Goal: Transaction & Acquisition: Purchase product/service

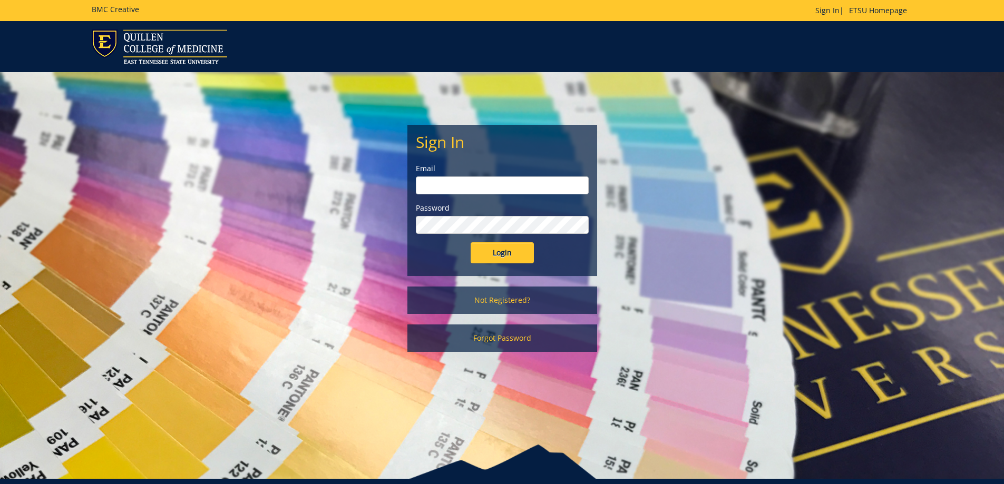
type input "dellingerb@etsu.edu"
click at [509, 258] on input "Login" at bounding box center [502, 252] width 63 height 21
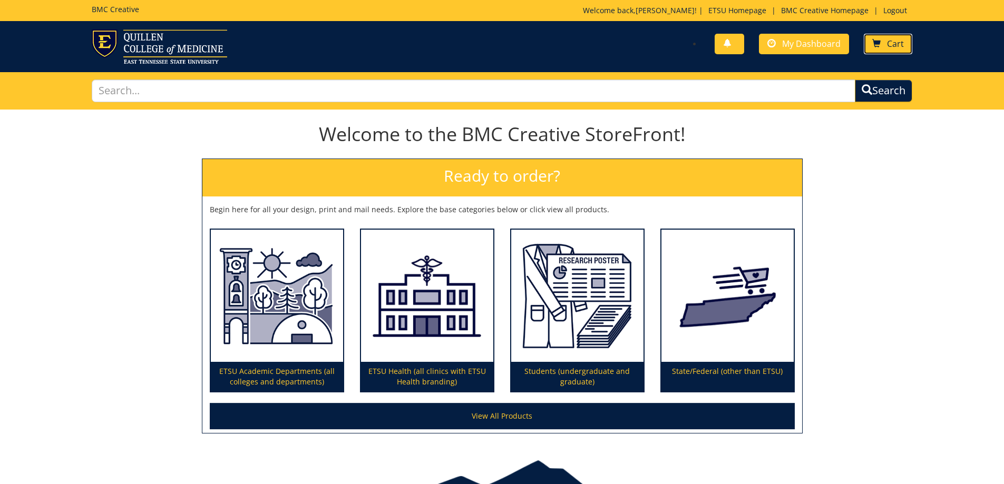
click at [887, 34] on link "Cart" at bounding box center [888, 44] width 48 height 21
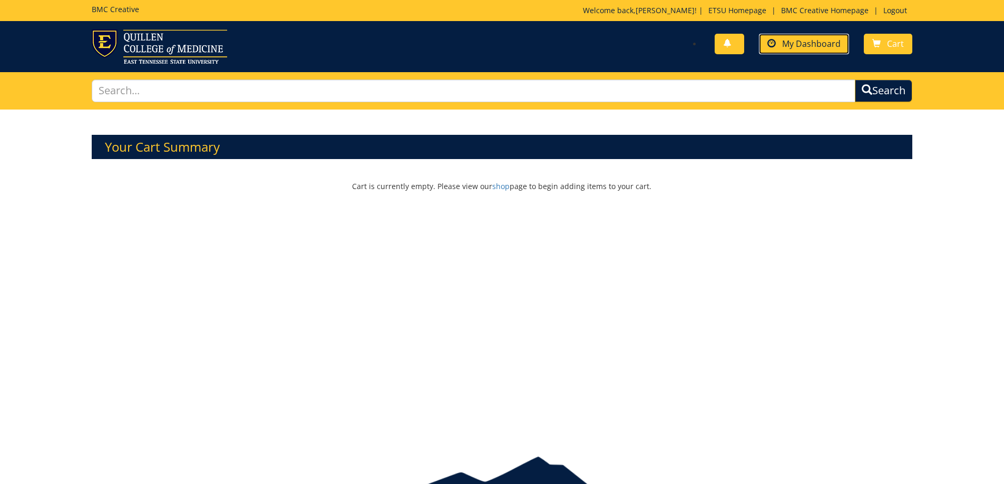
click at [813, 39] on span "My Dashboard" at bounding box center [811, 44] width 58 height 12
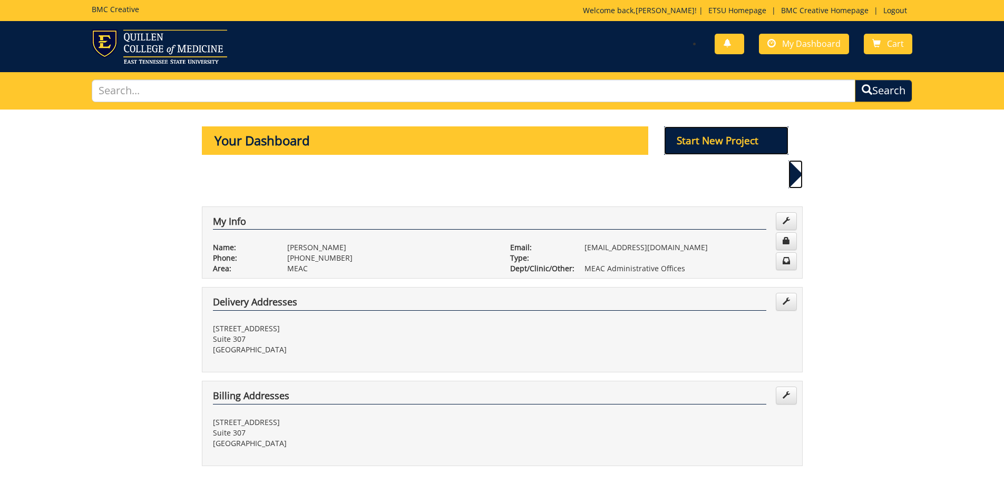
click at [749, 139] on p "Start New Project" at bounding box center [726, 140] width 124 height 28
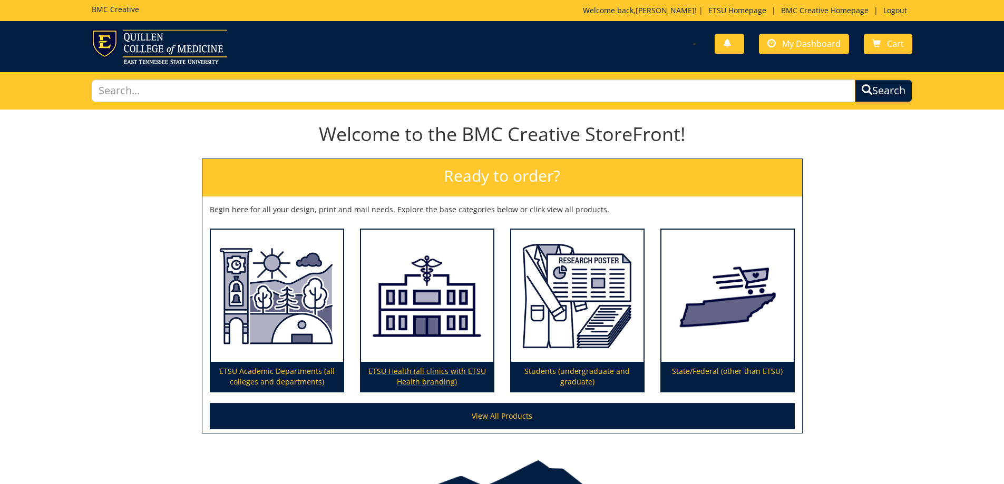
scroll to position [60, 0]
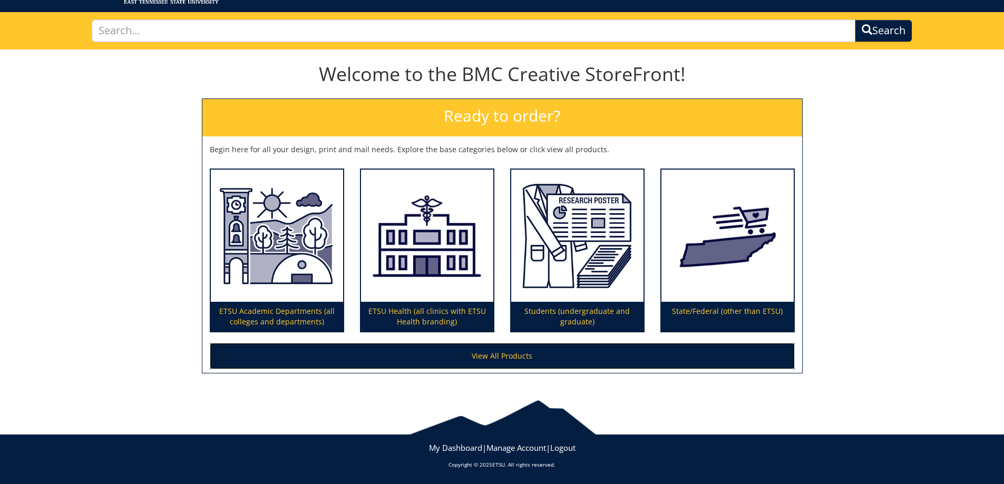
click at [507, 355] on link "View All Products" at bounding box center [502, 356] width 585 height 26
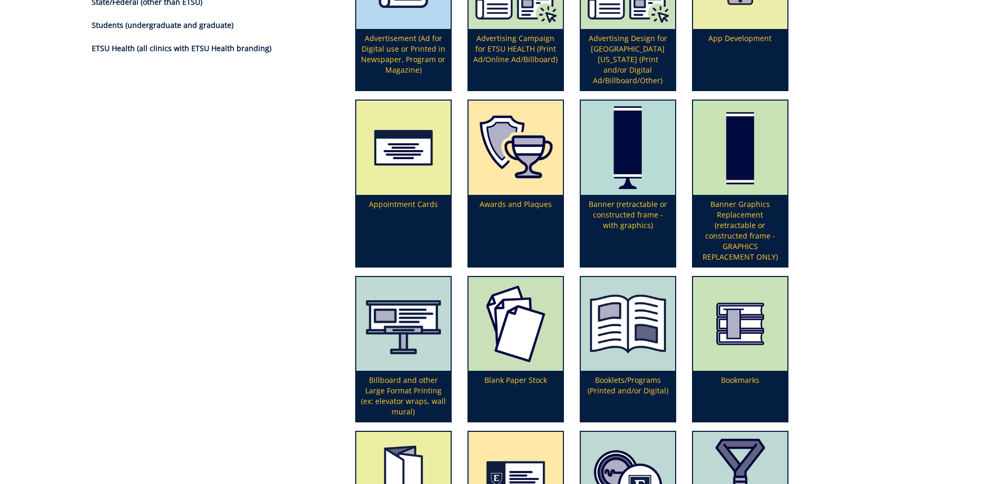
scroll to position [316, 0]
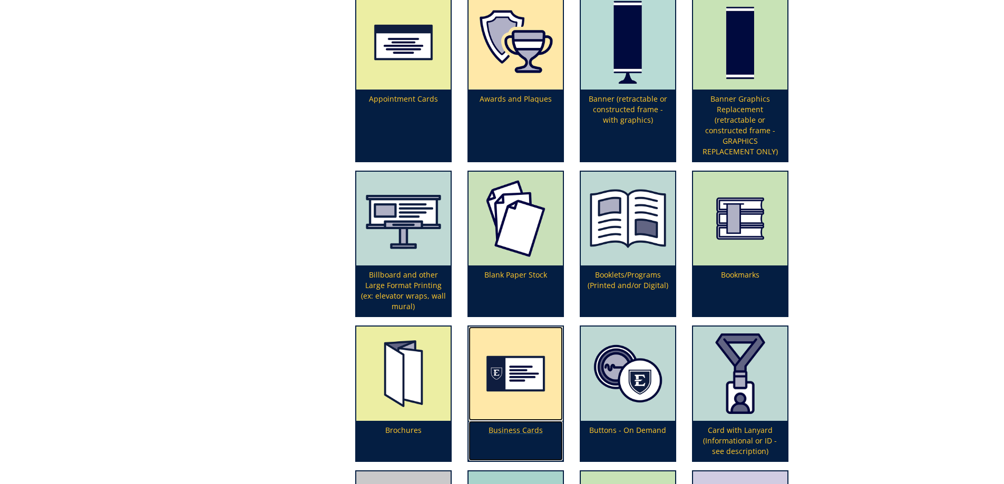
click at [529, 433] on p "Business Cards" at bounding box center [516, 441] width 94 height 40
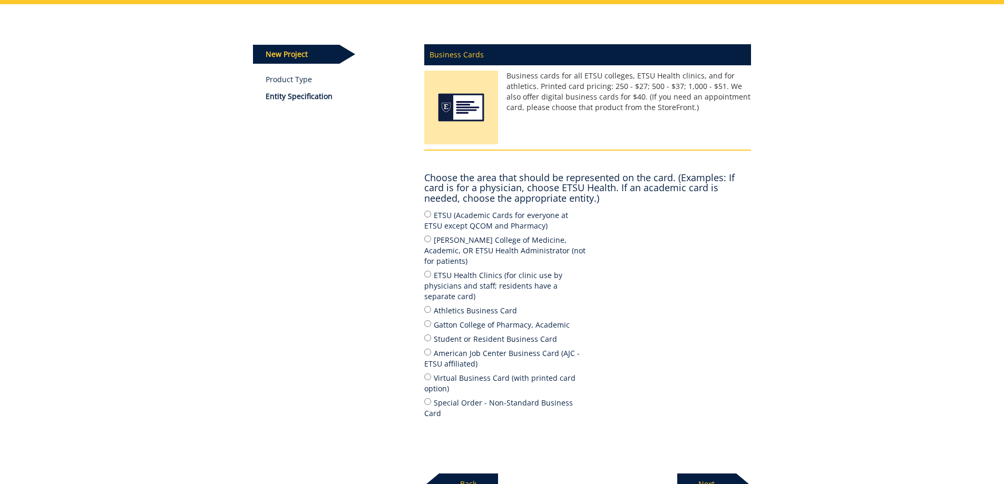
scroll to position [158, 0]
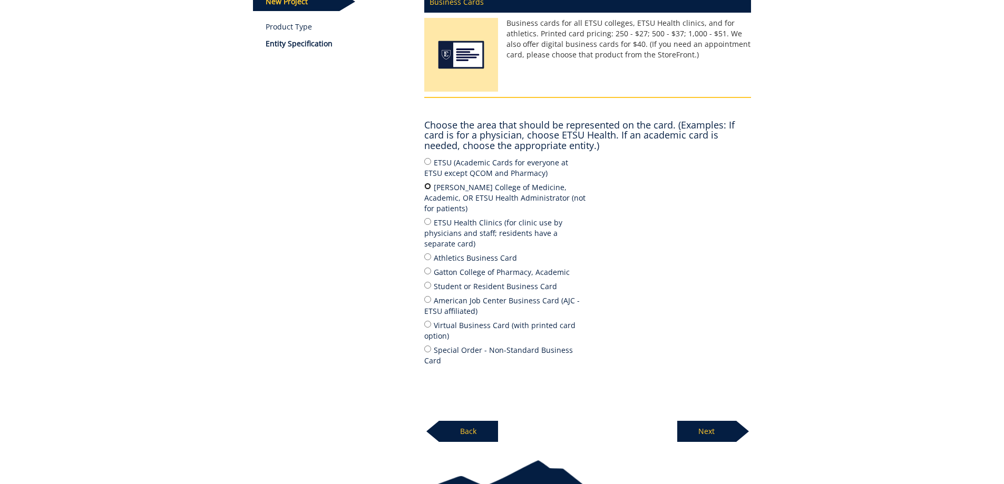
click at [424, 187] on input "[PERSON_NAME] College of Medicine, Academic, OR ETSU Health Administrator (not …" at bounding box center [427, 186] width 7 height 7
radio input "true"
click at [713, 421] on p "Next" at bounding box center [706, 431] width 59 height 21
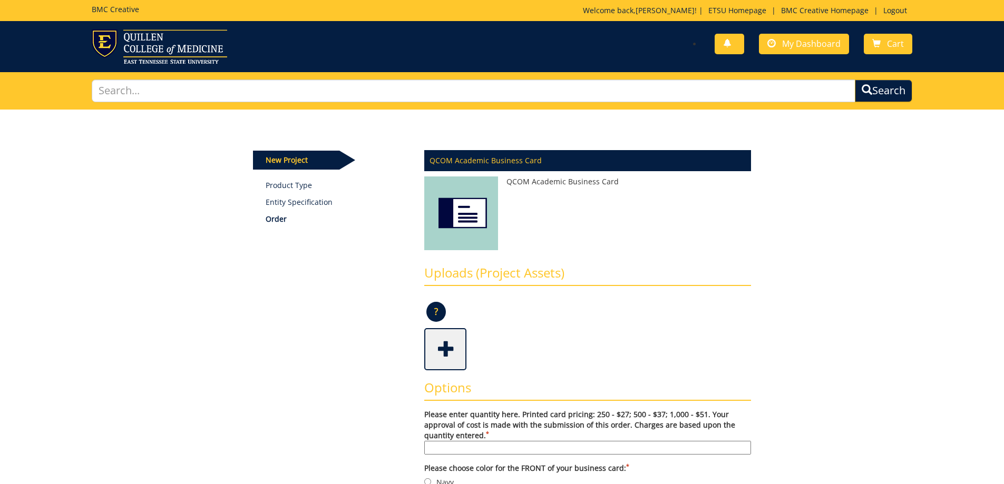
click at [463, 447] on input "Please enter quantity here. Printed card pricing: 250 - $27; 500 - $37; 1,000 -…" at bounding box center [587, 448] width 327 height 14
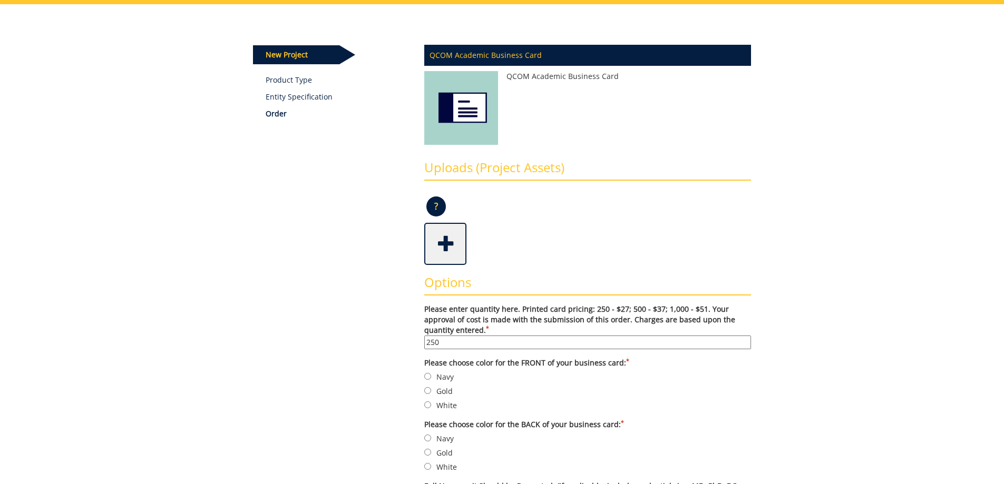
type input "250"
click at [428, 376] on input "Navy" at bounding box center [427, 376] width 7 height 7
radio input "true"
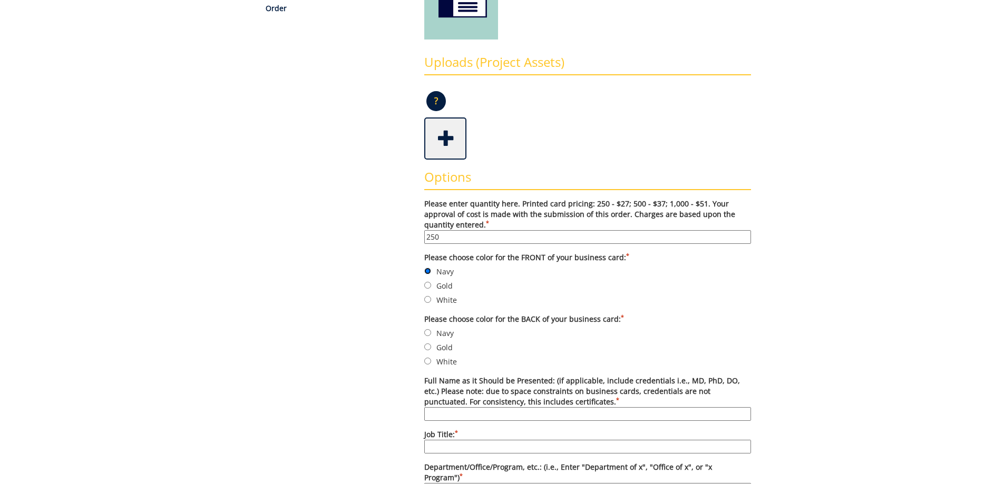
scroll to position [264, 0]
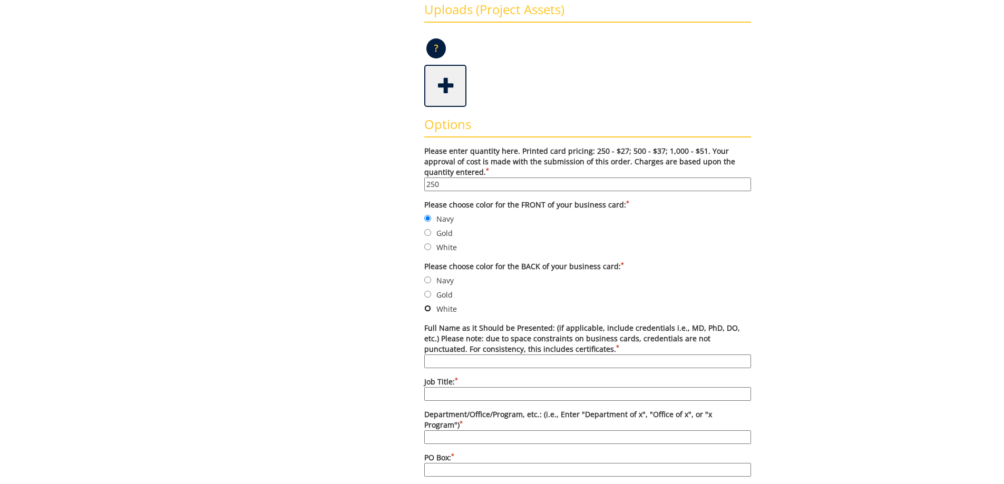
click at [431, 308] on input "White" at bounding box center [427, 308] width 7 height 7
radio input "true"
click at [460, 365] on input "Full Name as it Should be Presented: (if applicable, include credentials i.e., …" at bounding box center [587, 362] width 327 height 14
type input "[PERSON_NAME]"
click at [461, 395] on input "Job Title: *" at bounding box center [587, 394] width 327 height 14
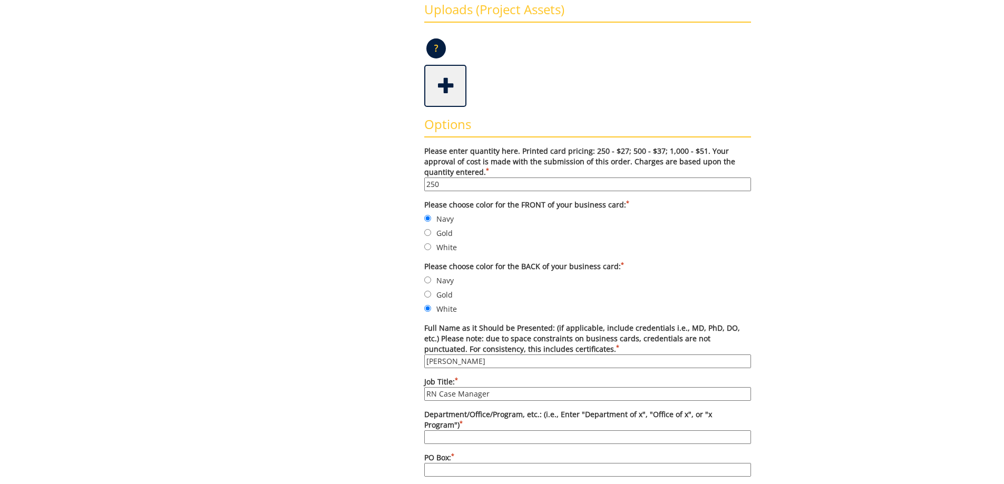
type input "RN Case Manager"
click at [465, 431] on input "Department/Office/Program, etc.: (i.e., Enter "Department of x", "Office of x",…" at bounding box center [587, 438] width 327 height 14
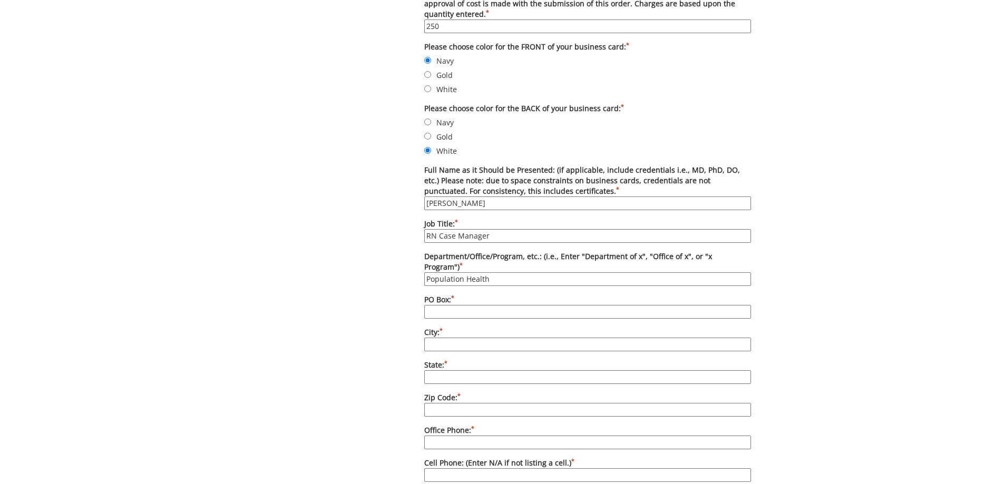
type input "Population Health"
click at [472, 305] on input "PO Box: *" at bounding box center [587, 312] width 327 height 14
type input "[STREET_ADDRESS]"
click at [458, 338] on input "City: *" at bounding box center [587, 345] width 327 height 14
type input "Johnson City"
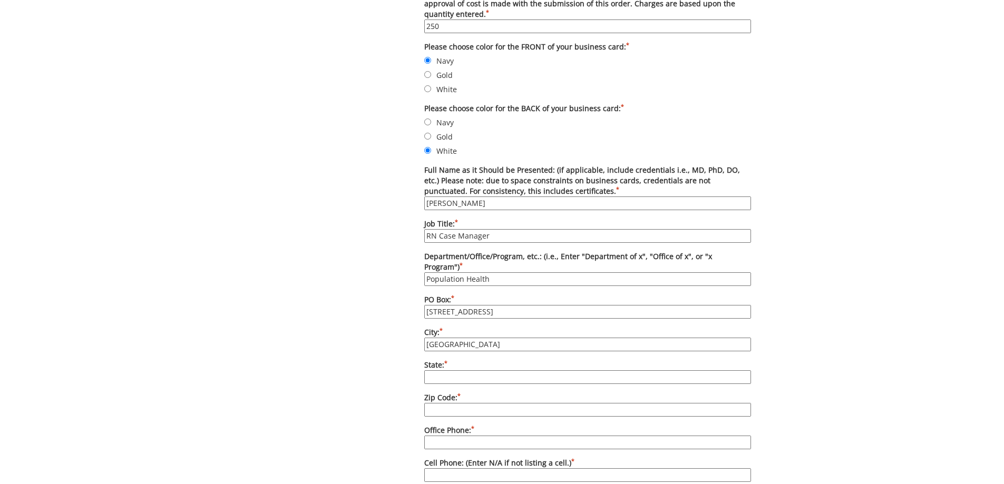
type input "Tennessee"
type input "37615"
type input "4237412610"
type input "dellingerb@etsu.edu"
click at [471, 403] on input "37615" at bounding box center [587, 410] width 327 height 14
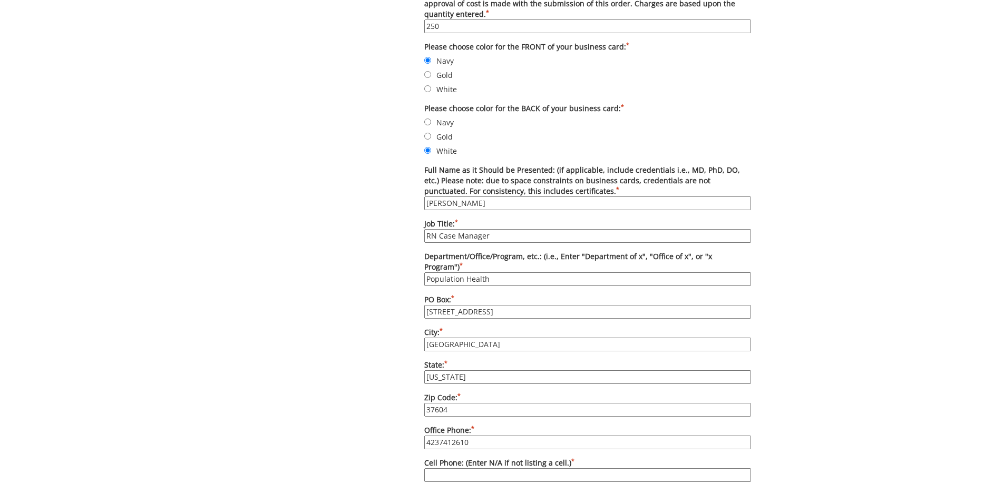
type input "37604"
click at [512, 425] on label "Office Phone: * 4237412610" at bounding box center [587, 437] width 327 height 24
click at [512, 436] on input "4237412610" at bounding box center [587, 443] width 327 height 14
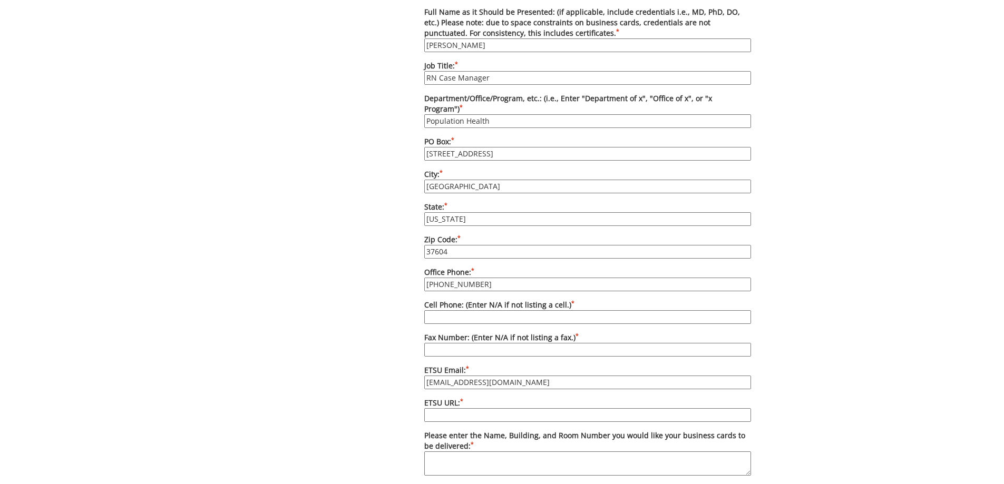
scroll to position [632, 0]
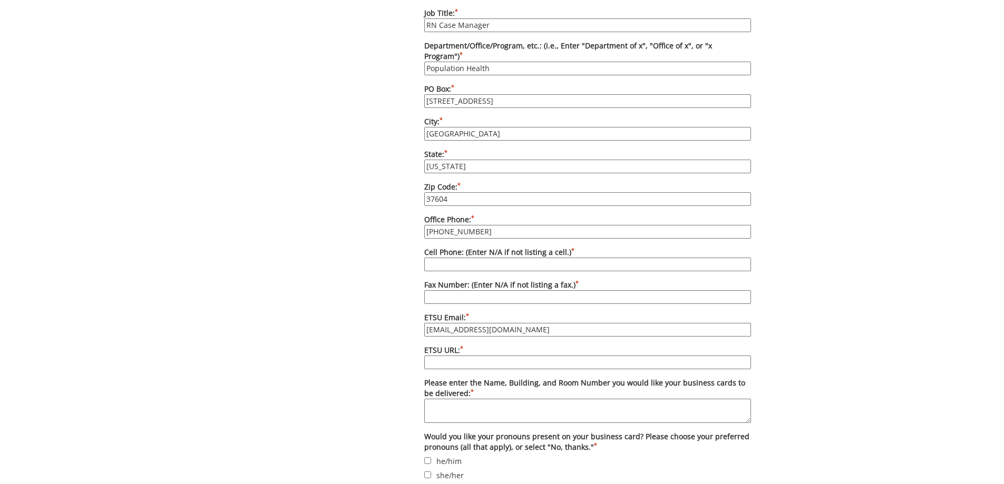
type input "423-433-6029"
click at [441, 356] on input "ETSU URL: *" at bounding box center [587, 363] width 327 height 14
drag, startPoint x: 889, startPoint y: 352, endPoint x: 444, endPoint y: 355, distance: 444.8
click at [444, 356] on input "ETSU URL: *" at bounding box center [587, 363] width 327 height 14
type input "https://www.etsu.edu"
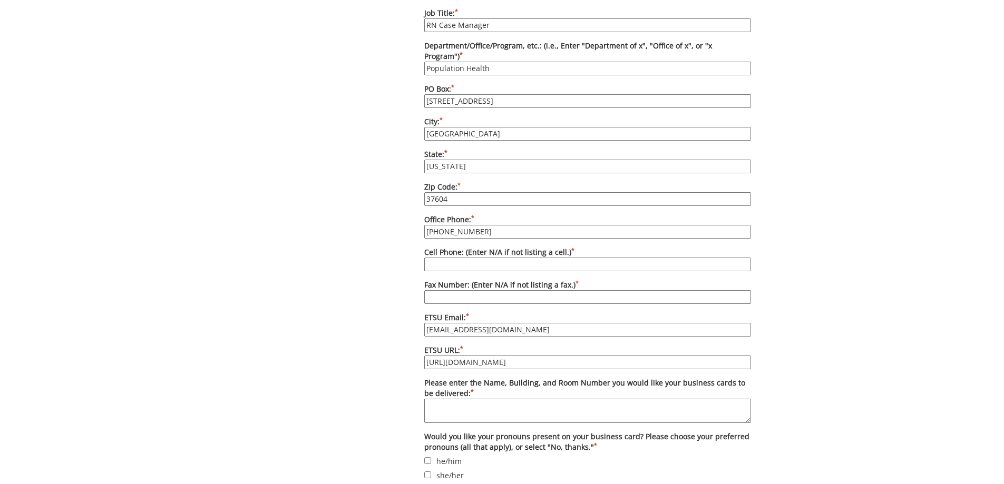
click at [505, 399] on textarea "Please enter the Name, Building, and Room Number you would like your business c…" at bounding box center [587, 411] width 327 height 24
click at [481, 399] on textarea "101 M" at bounding box center [587, 411] width 327 height 24
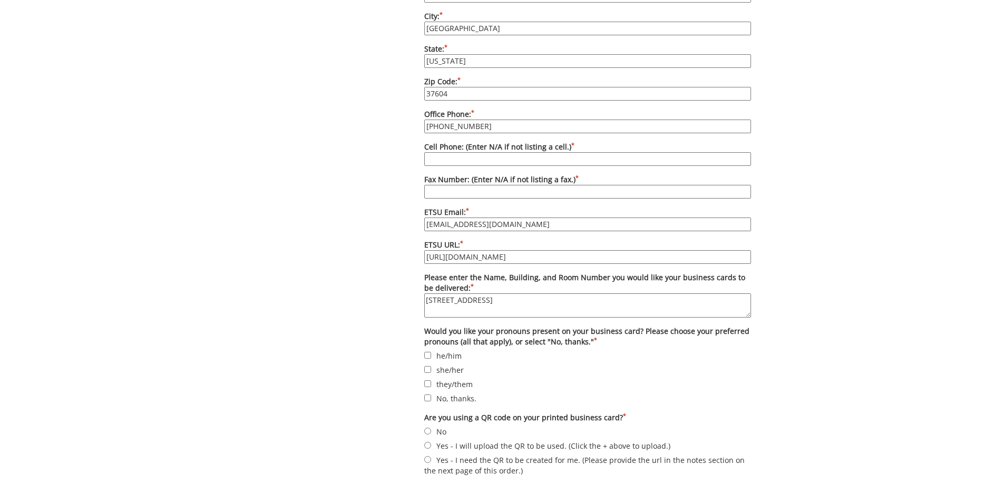
type textarea "101 Med Tech Pkwy, Suite 307"
click at [429, 395] on input "No, thanks." at bounding box center [427, 398] width 7 height 7
checkbox input "true"
click at [431, 426] on label "No" at bounding box center [587, 432] width 327 height 12
click at [431, 428] on input "No" at bounding box center [427, 431] width 7 height 7
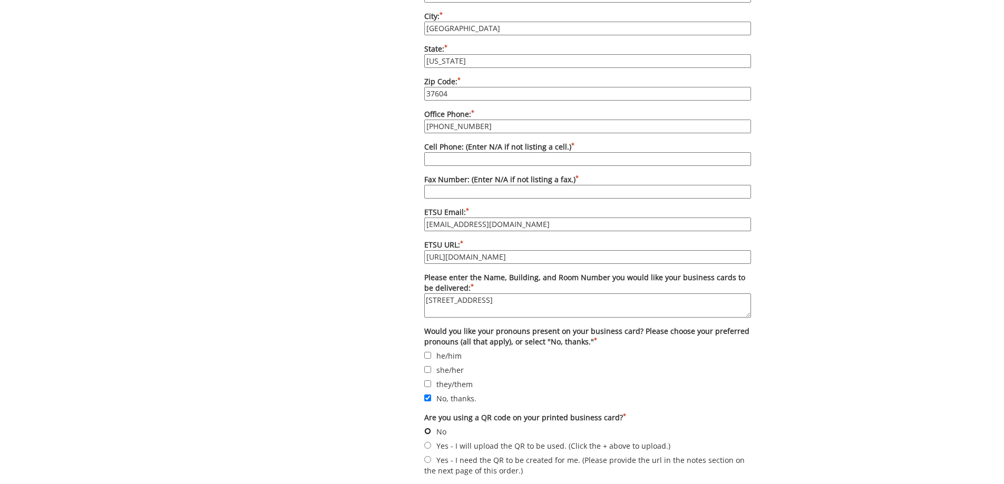
radio input "true"
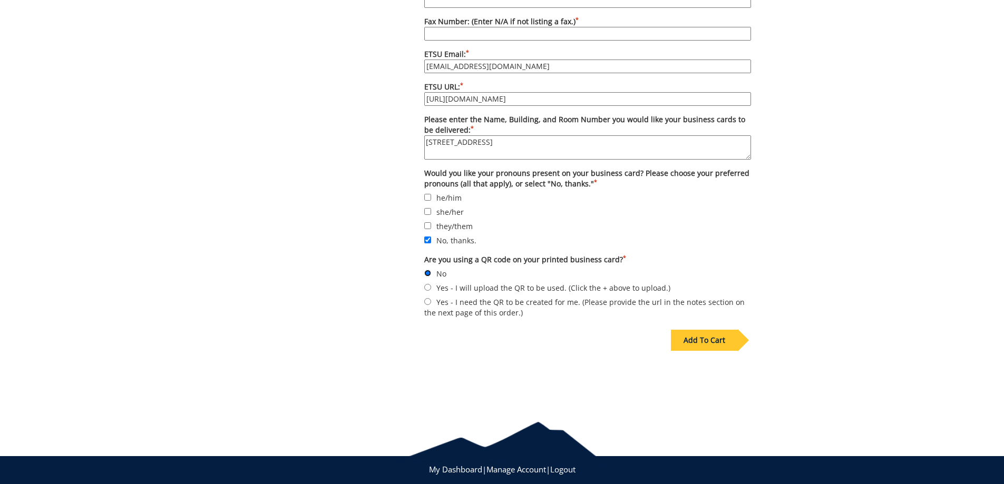
scroll to position [907, 0]
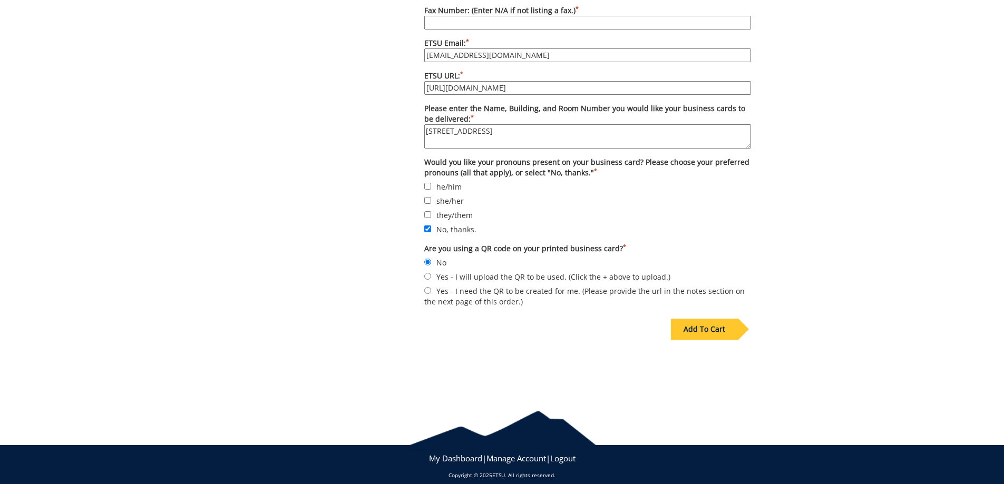
click at [707, 319] on div "Add To Cart" at bounding box center [704, 329] width 67 height 21
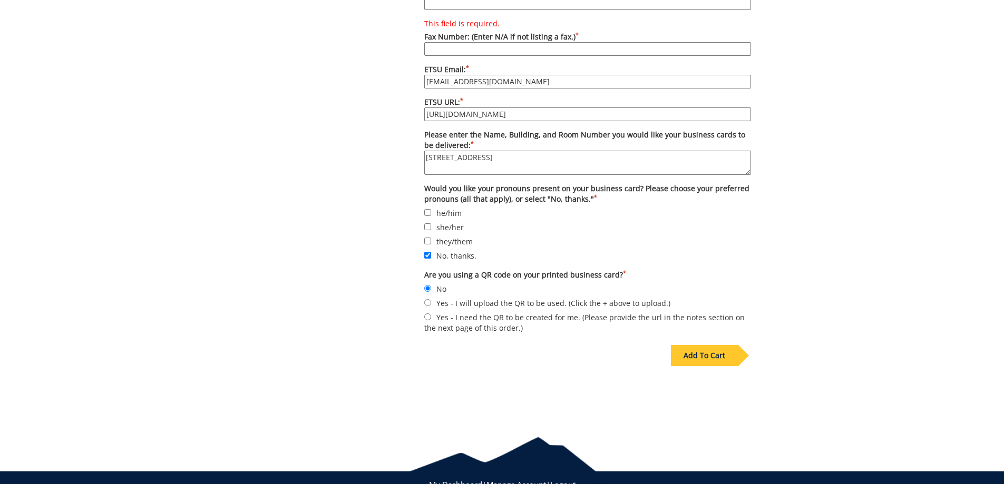
scroll to position [933, 0]
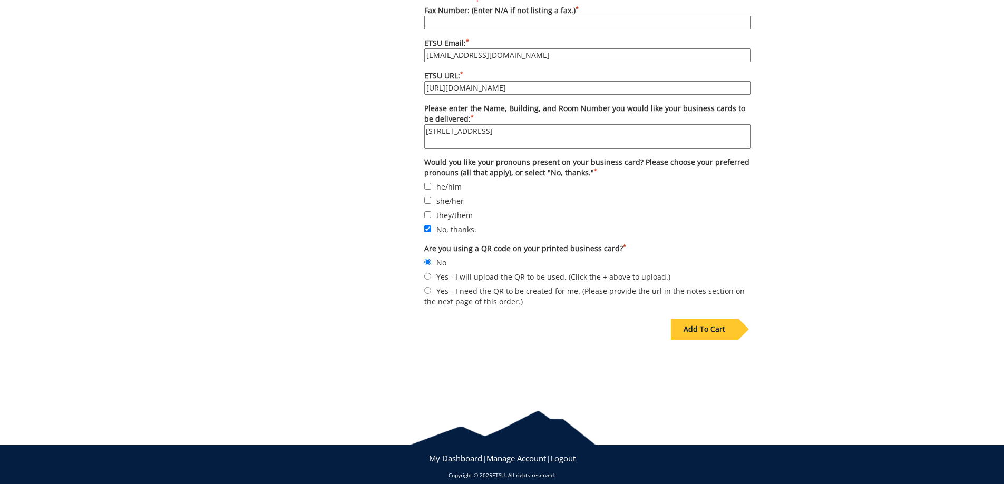
click at [721, 319] on div "Add To Cart" at bounding box center [704, 329] width 67 height 21
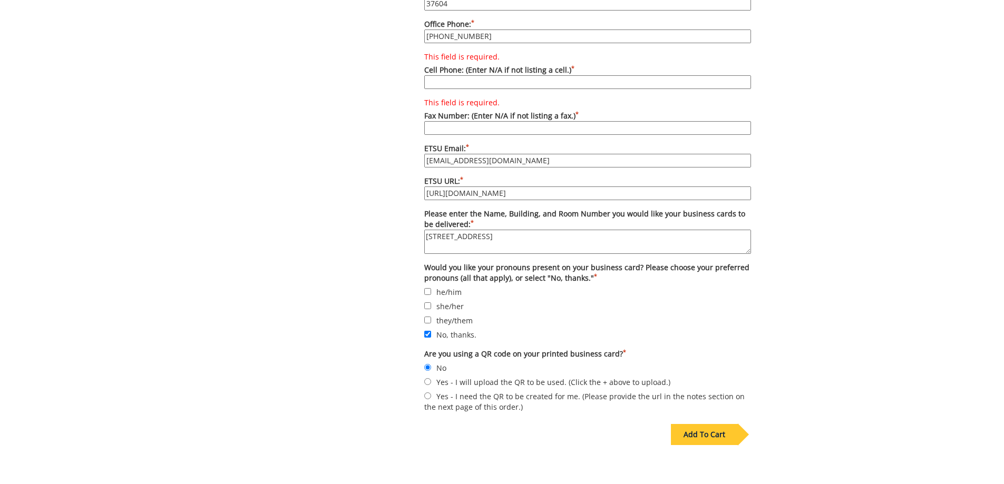
scroll to position [723, 0]
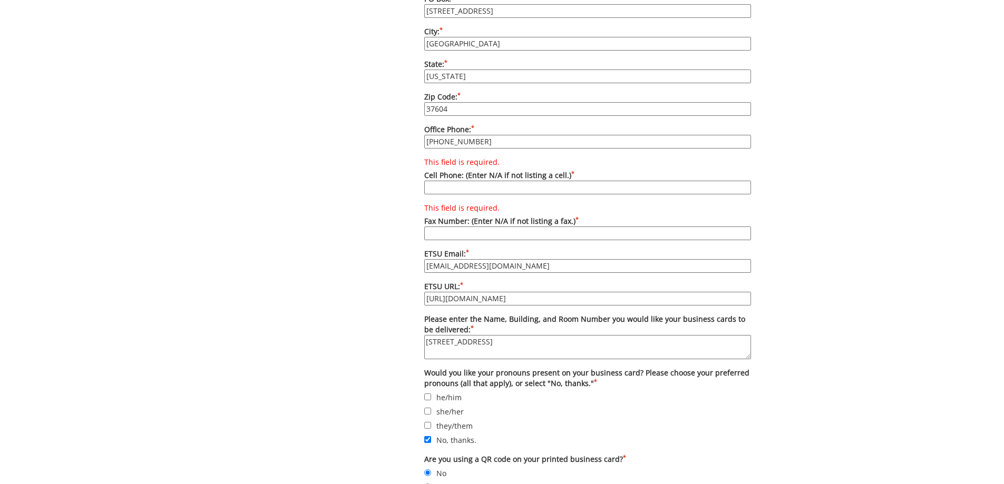
click at [512, 181] on input "This field is required. Cell Phone: (Enter N/A if not listing a cell.) *" at bounding box center [587, 188] width 327 height 14
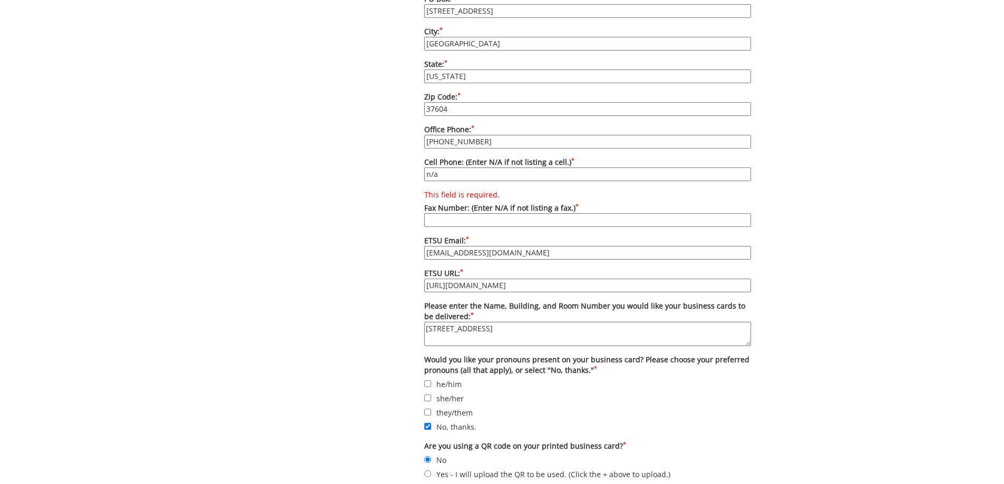
type input "n/a"
click at [440, 213] on input "This field is required. Fax Number: (Enter N/A if not listing a fax.) *" at bounding box center [587, 220] width 327 height 14
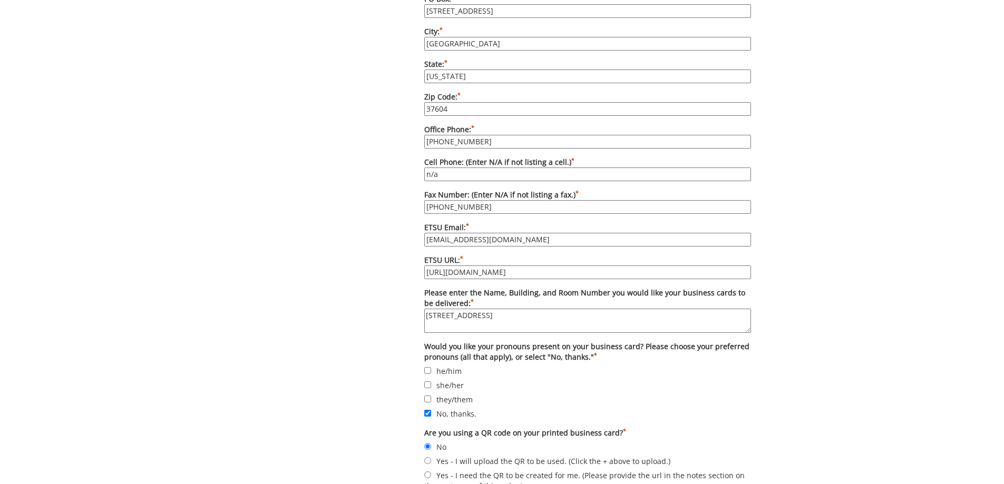
scroll to position [907, 0]
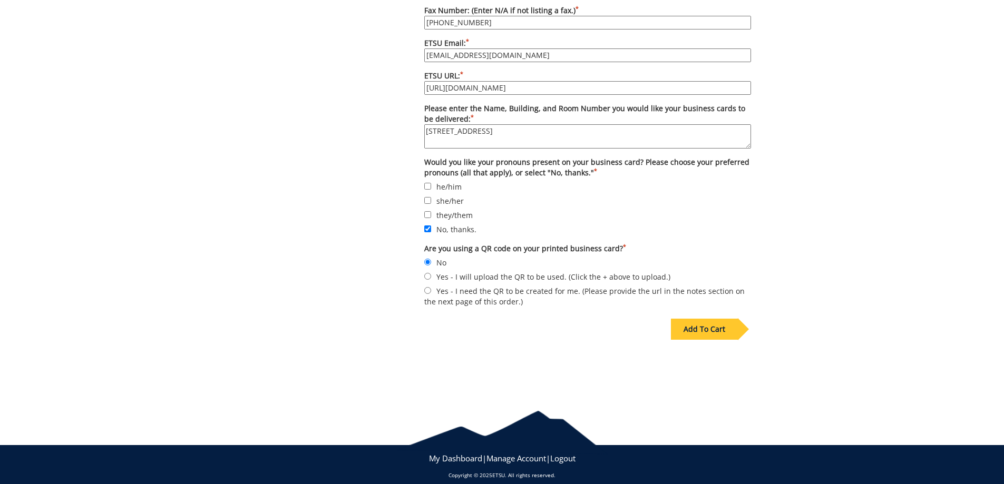
type input "423-433-6060"
click at [708, 319] on div "Add To Cart" at bounding box center [704, 329] width 67 height 21
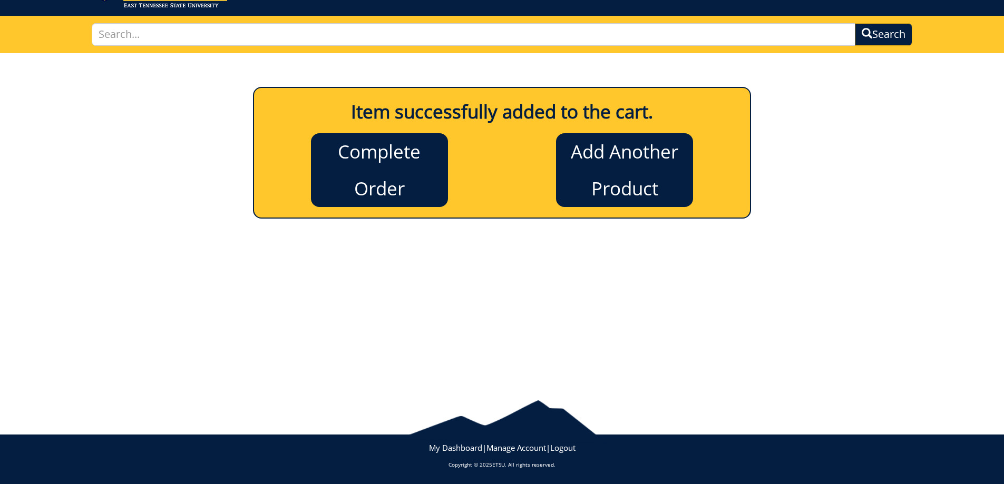
scroll to position [56, 0]
click at [641, 196] on link "Add Another Product" at bounding box center [624, 170] width 137 height 74
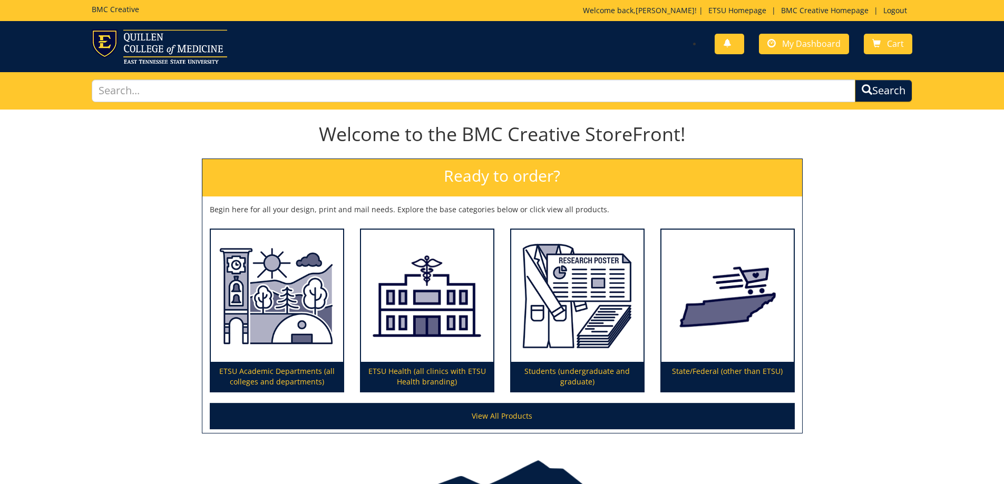
scroll to position [60, 0]
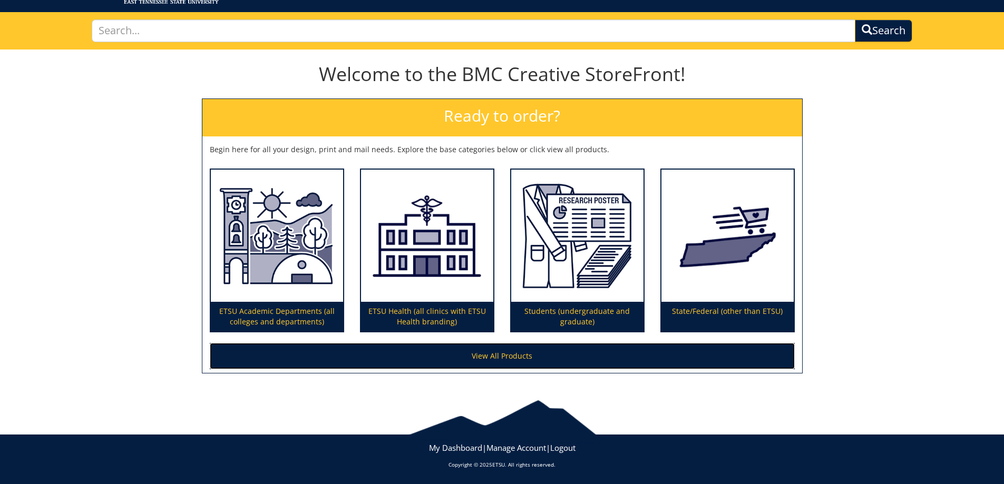
click at [508, 348] on link "View All Products" at bounding box center [502, 356] width 585 height 26
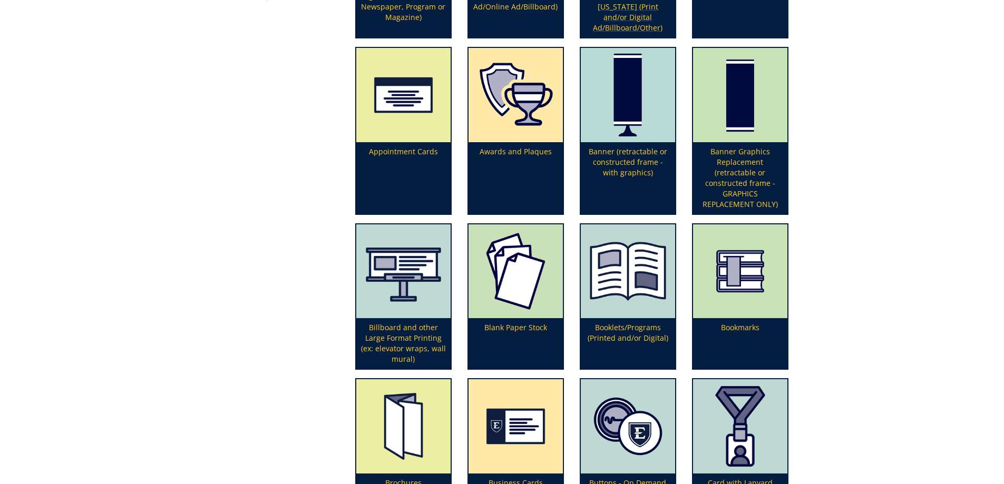
scroll to position [369, 0]
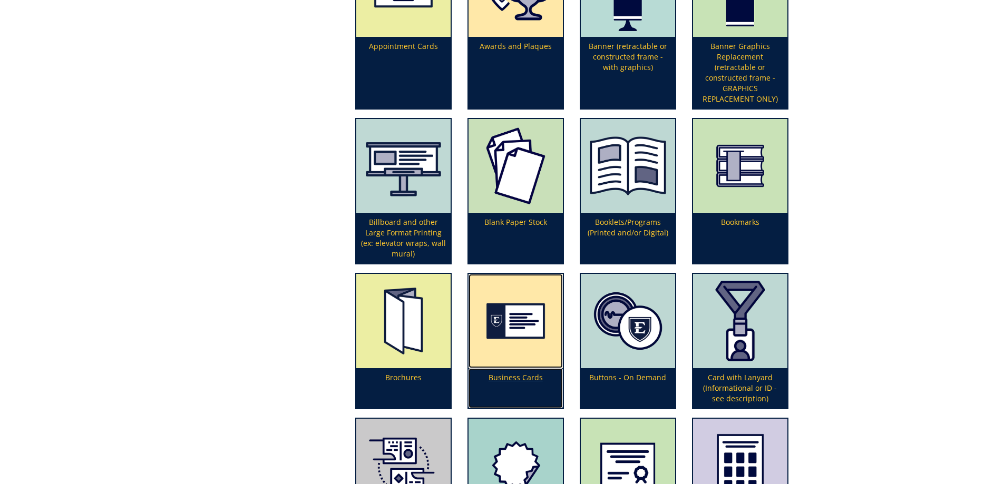
click at [524, 363] on img at bounding box center [516, 321] width 94 height 94
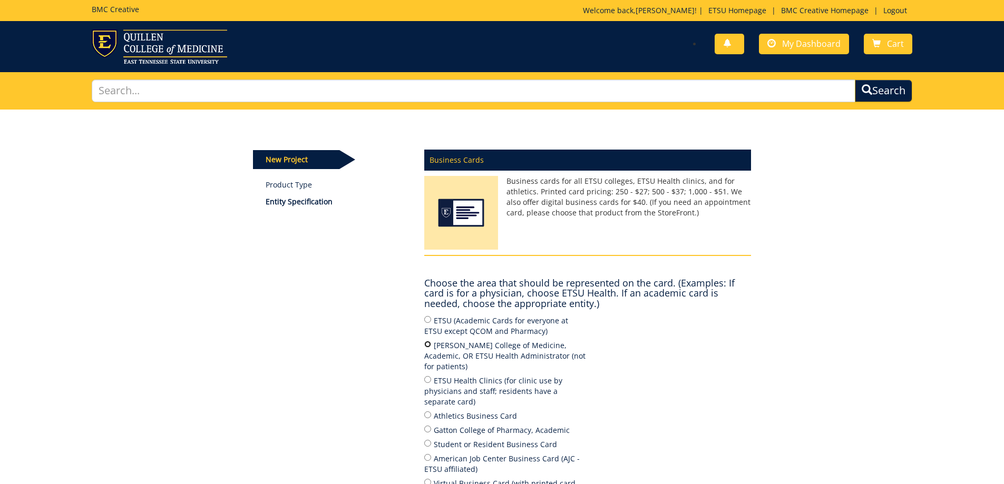
click at [426, 342] on input "[PERSON_NAME] College of Medicine, Academic, OR ETSU Health Administrator (not …" at bounding box center [427, 344] width 7 height 7
radio input "true"
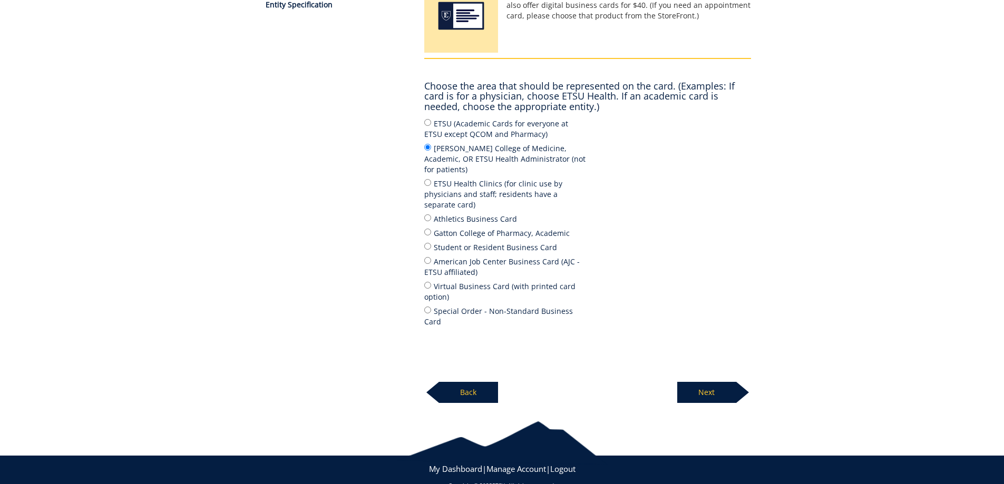
click at [731, 374] on div "Next" at bounding box center [714, 388] width 74 height 29
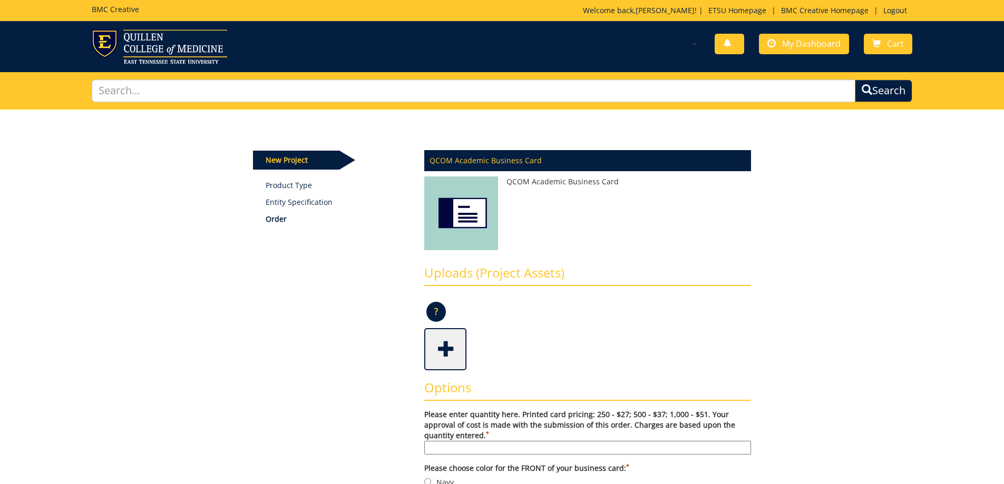
scroll to position [158, 0]
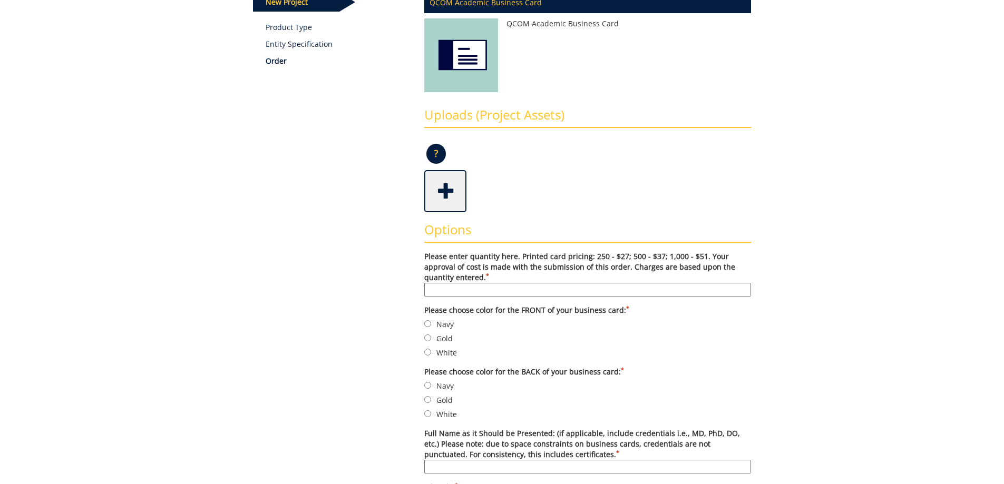
click at [469, 287] on input "Please enter quantity here. Printed card pricing: 250 - $27; 500 - $37; 1,000 -…" at bounding box center [587, 290] width 327 height 14
type input "250"
click at [427, 324] on input "Navy" at bounding box center [427, 323] width 7 height 7
radio input "true"
click at [427, 352] on input "White" at bounding box center [427, 352] width 7 height 7
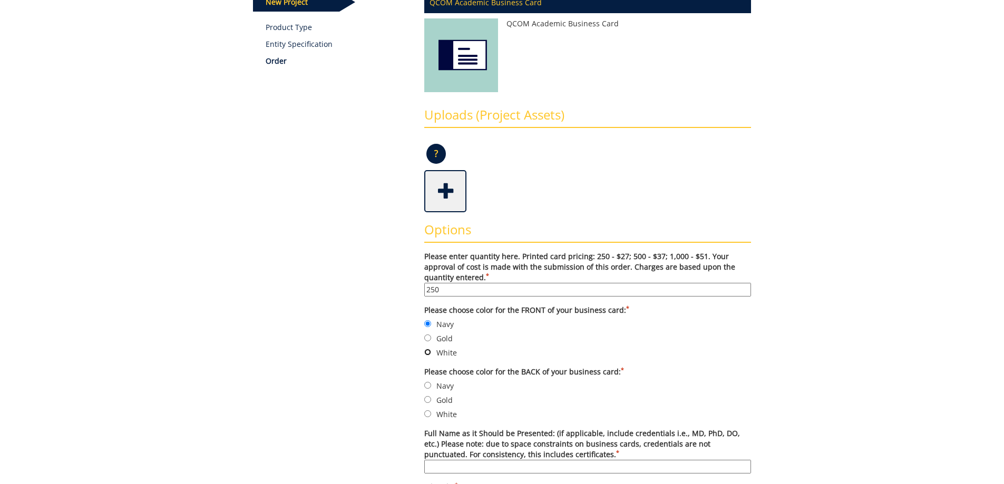
radio input "true"
click at [424, 320] on label "Navy" at bounding box center [587, 324] width 327 height 12
click at [424, 320] on input "Navy" at bounding box center [427, 323] width 7 height 7
radio input "true"
click at [427, 412] on input "White" at bounding box center [427, 414] width 7 height 7
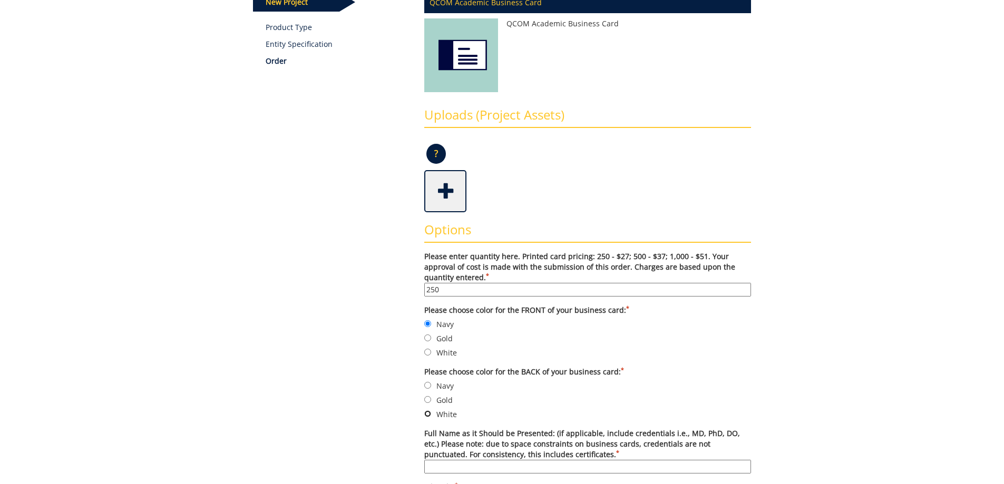
radio input "true"
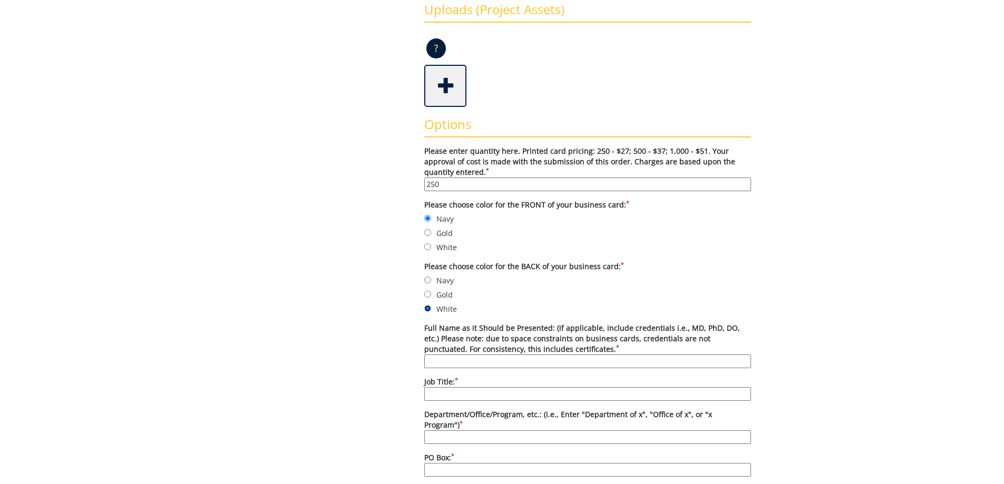
scroll to position [316, 0]
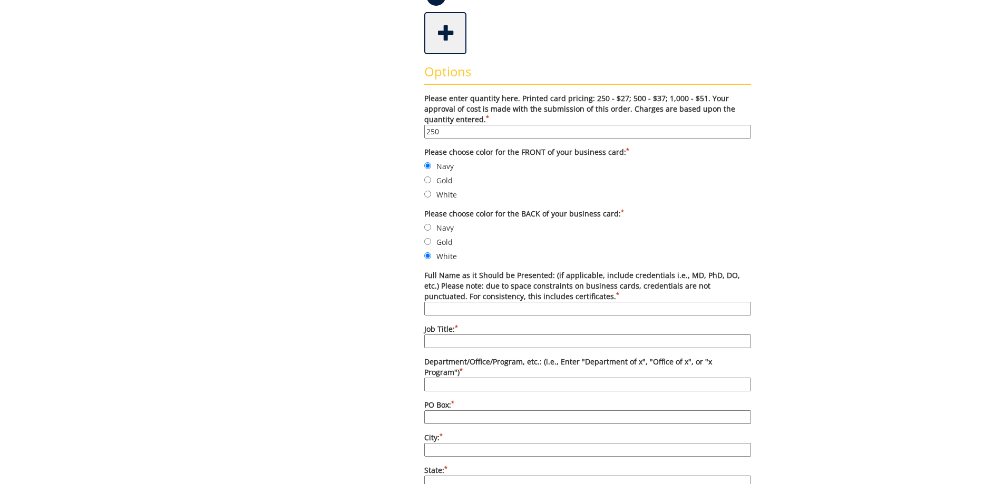
click at [442, 310] on input "Full Name as it Should be Presented: (if applicable, include credentials i.e., …" at bounding box center [587, 309] width 327 height 14
click at [488, 309] on input "Full Name as it Should be Presented: (if applicable, include credentials i.e., …" at bounding box center [587, 309] width 327 height 14
paste input "[PERSON_NAME] MBA, BSN, RN"
type input "[PERSON_NAME] MBA, BSN, RN"
click at [441, 343] on input "Job Title: *" at bounding box center [587, 342] width 327 height 14
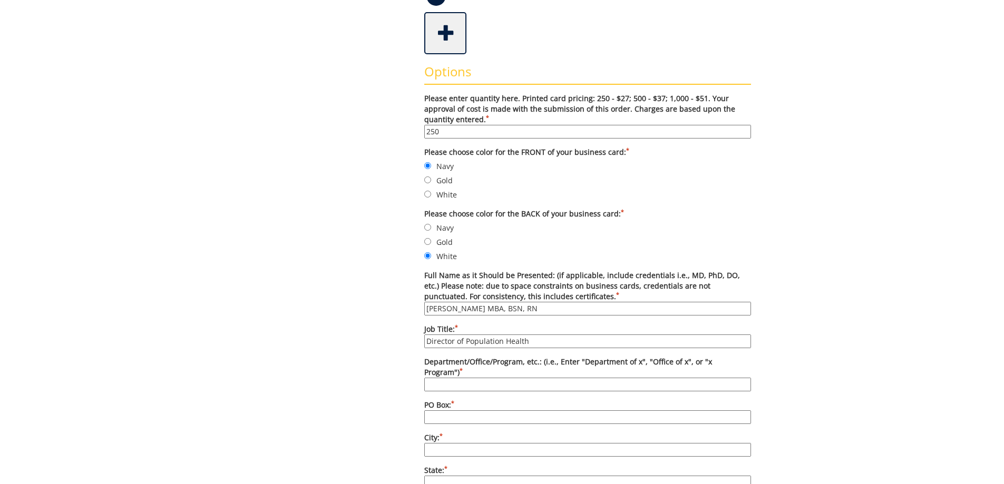
type input "Director of Population Health"
click at [464, 411] on input "PO Box: *" at bounding box center [587, 418] width 327 height 14
type input "101 Med Tech Pkwy"
click at [461, 443] on input "City: *" at bounding box center [587, 450] width 327 height 14
type input "Johnson City"
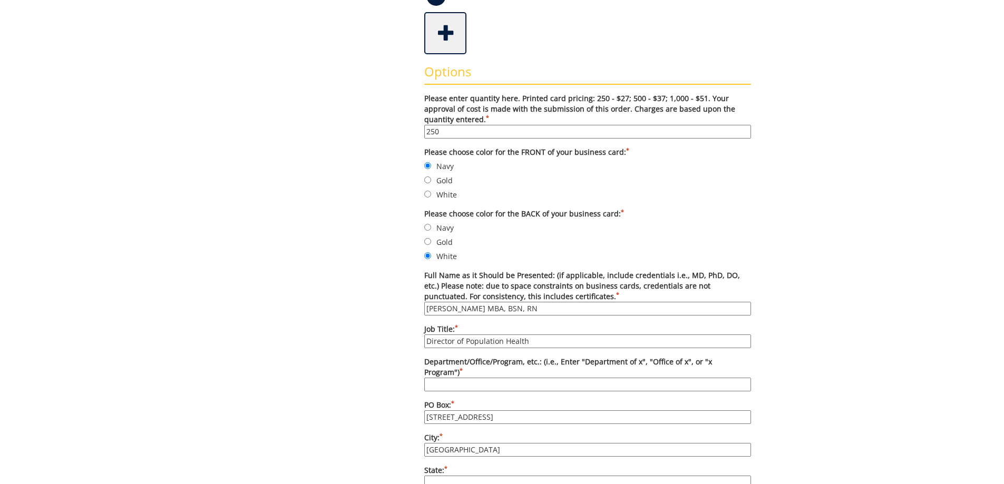
type input "Tennessee"
type input "37601"
type input "4234336029"
type input "bettyj13@hotmail.com"
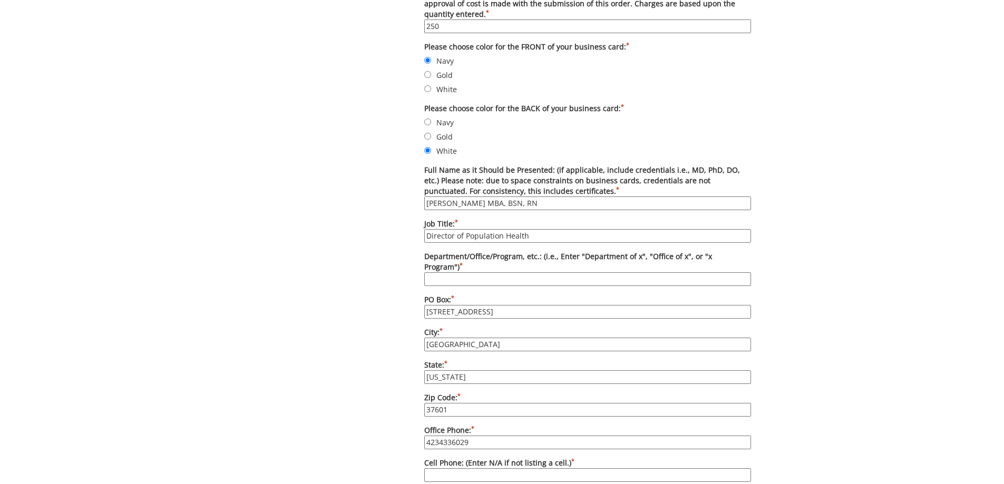
scroll to position [474, 0]
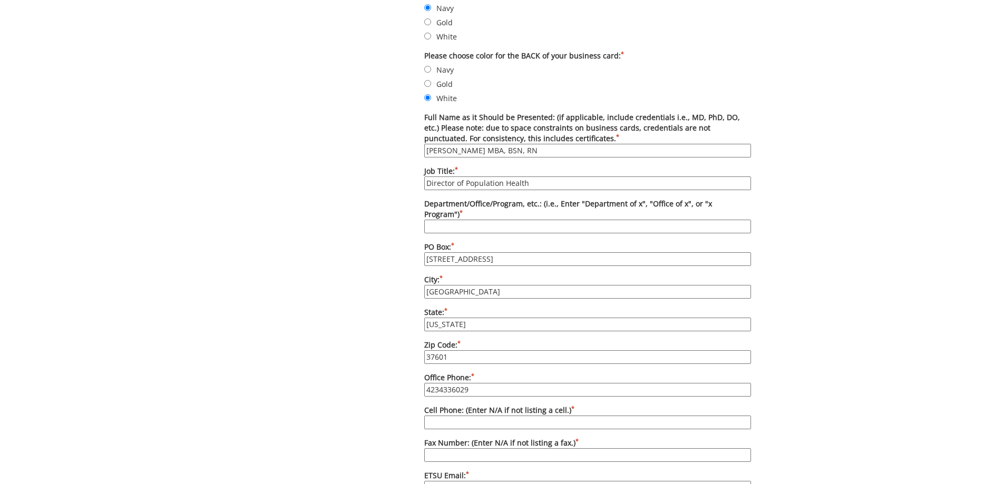
click at [478, 350] on input "37601" at bounding box center [587, 357] width 327 height 14
type input "37604"
click at [483, 383] on input "4234336029" at bounding box center [587, 390] width 327 height 14
drag, startPoint x: 443, startPoint y: 377, endPoint x: 321, endPoint y: 369, distance: 122.5
click at [327, 373] on div "Some kind of message here. New Project Product Type Entity Specification Order …" at bounding box center [502, 230] width 514 height 1191
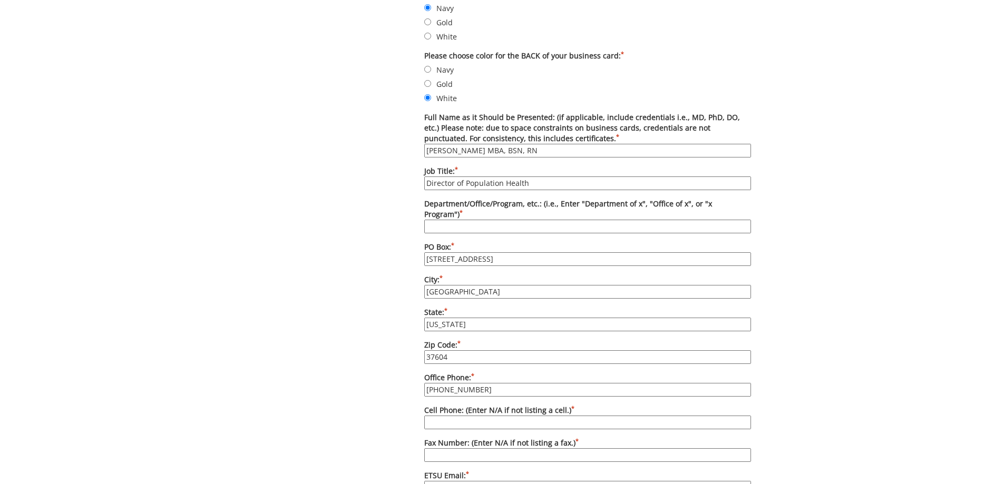
type input "[PHONE_NUMBER]"
click at [432, 416] on input "Cell Phone: (Enter N/A if not listing a cell.) *" at bounding box center [587, 423] width 327 height 14
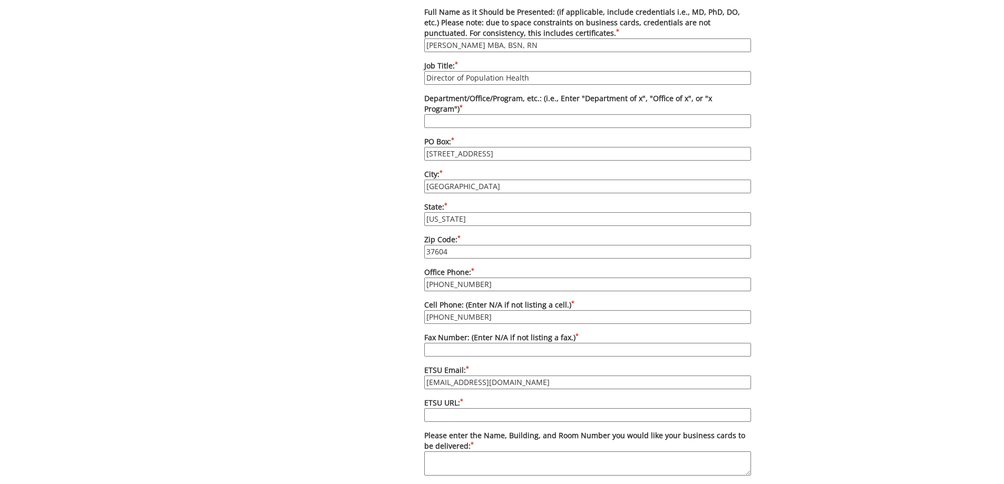
type input "423-426-0427"
click at [487, 408] on input "ETSU URL: *" at bounding box center [587, 415] width 327 height 14
type input "https://www.etsu.edu"
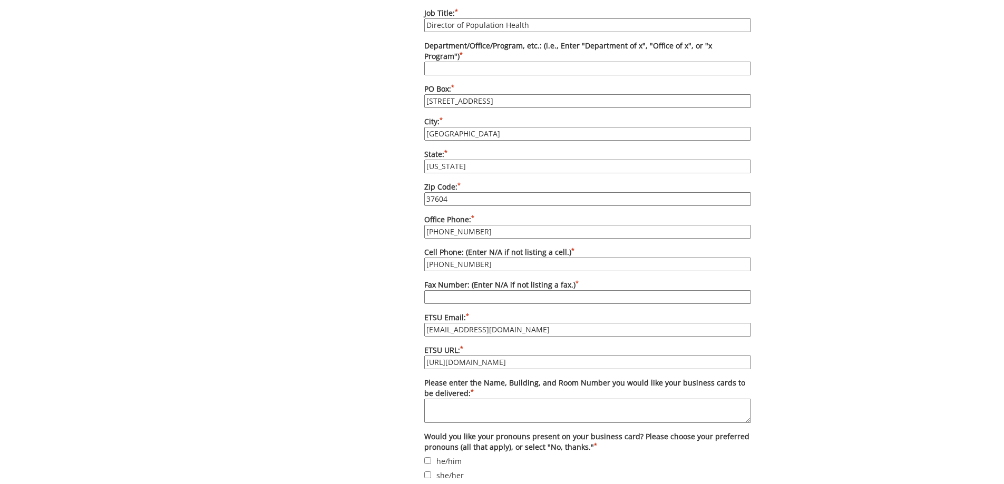
scroll to position [738, 0]
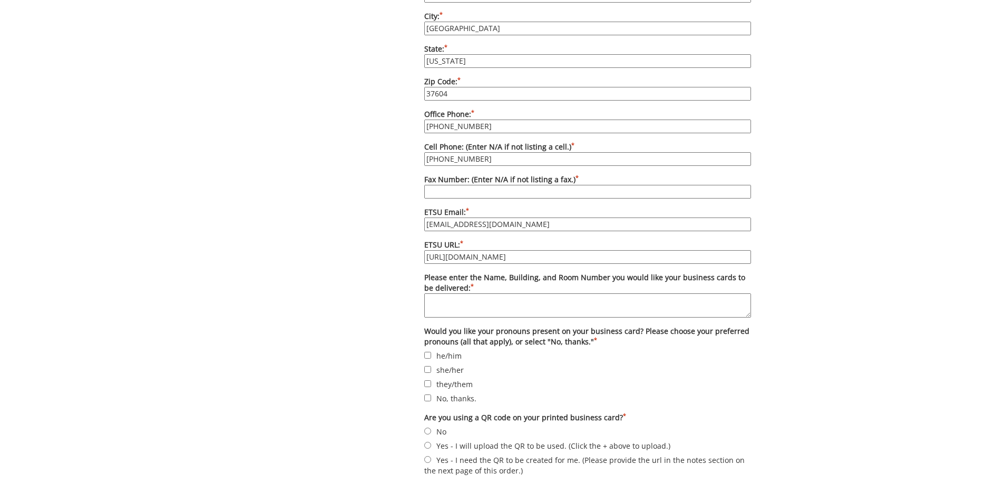
click at [466, 294] on textarea "Please enter the Name, Building, and Room Number you would like your business c…" at bounding box center [587, 306] width 327 height 24
type textarea "101 Med Tech Pkwy, Suite 307"
click at [431, 393] on label "No, thanks." at bounding box center [587, 399] width 327 height 12
click at [431, 395] on input "No, thanks." at bounding box center [427, 398] width 7 height 7
checkbox input "true"
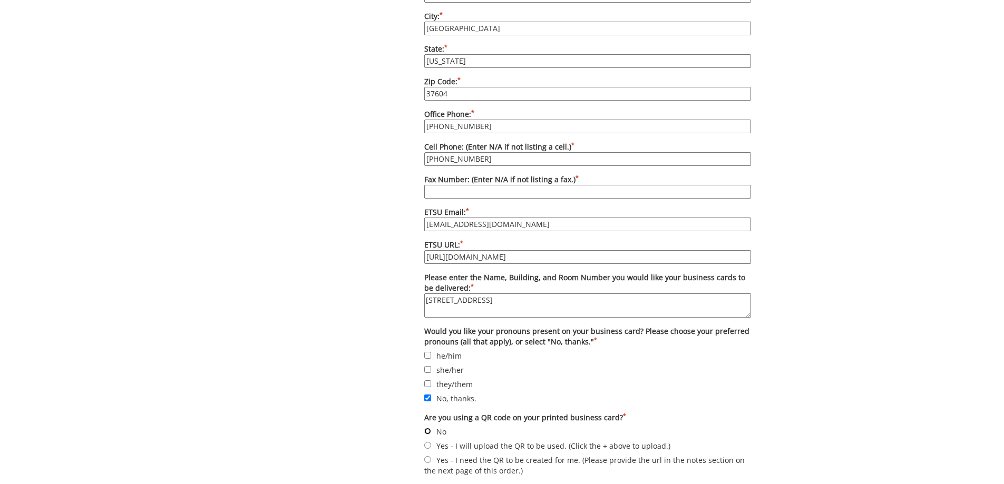
click at [428, 428] on input "No" at bounding box center [427, 431] width 7 height 7
radio input "true"
click at [447, 185] on input "Fax Number: (Enter N/A if not listing a fax.) *" at bounding box center [587, 192] width 327 height 14
type input "423-433-6060"
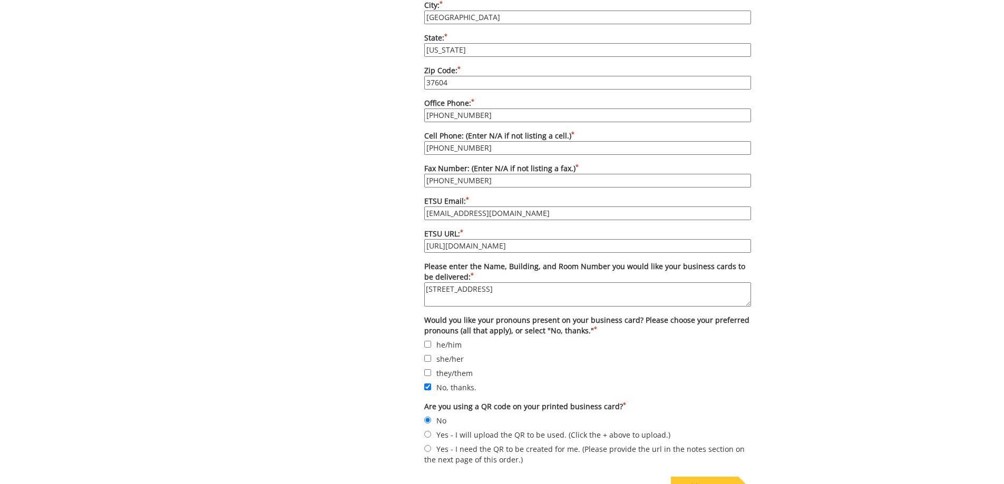
scroll to position [907, 0]
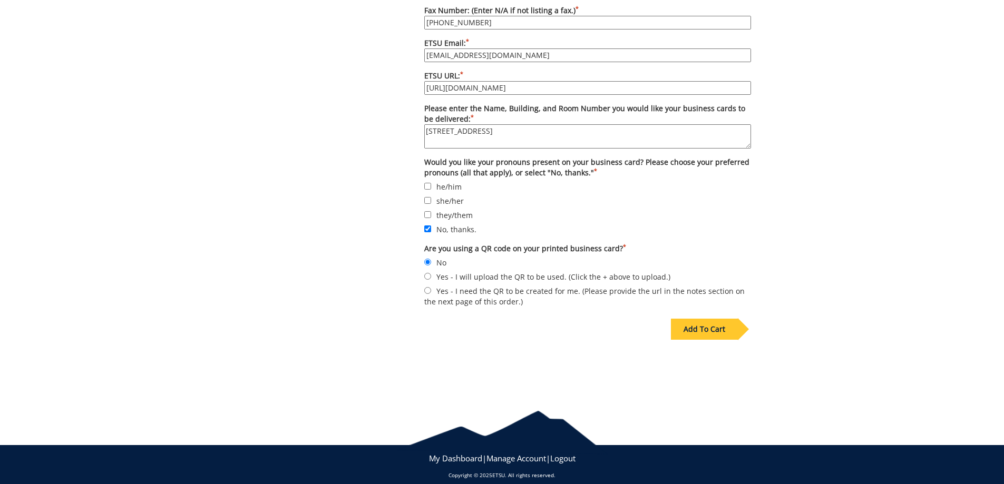
click at [708, 320] on div "Add To Cart" at bounding box center [704, 329] width 67 height 21
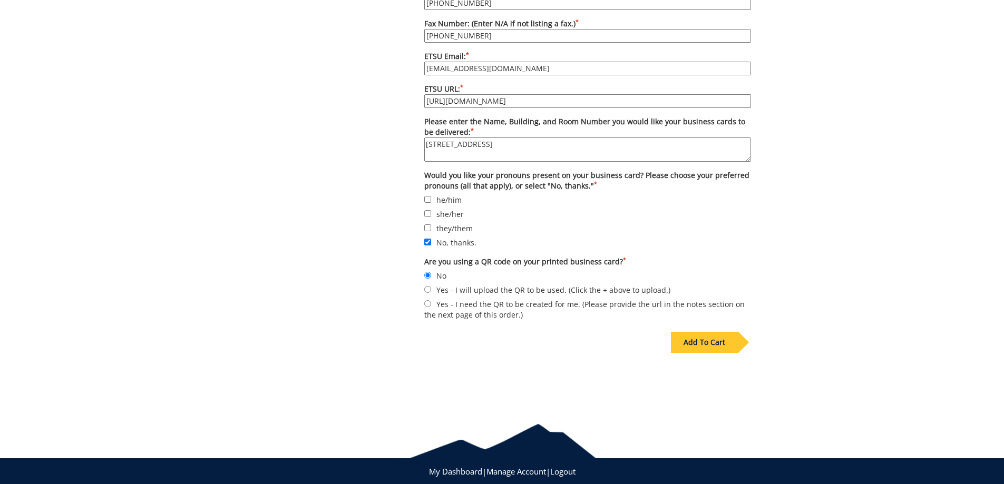
scroll to position [920, 0]
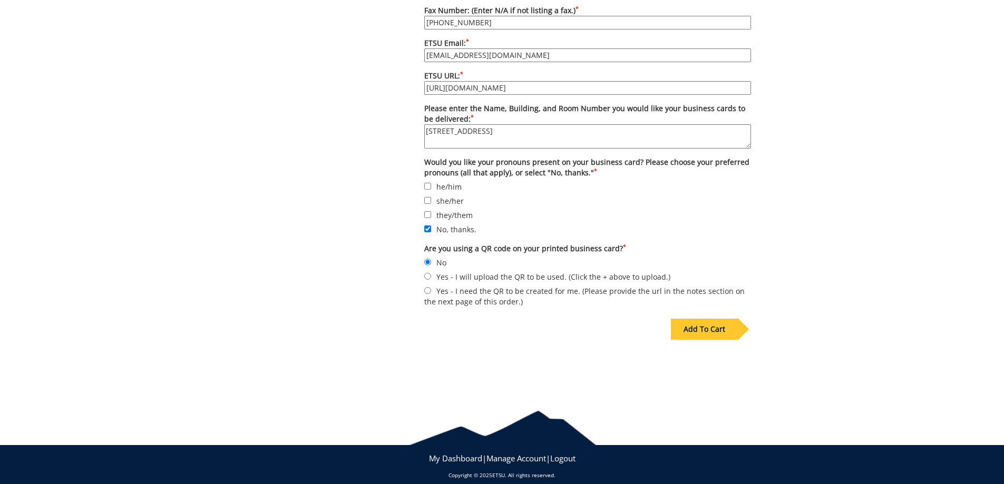
click at [705, 319] on div "Add To Cart" at bounding box center [704, 329] width 67 height 21
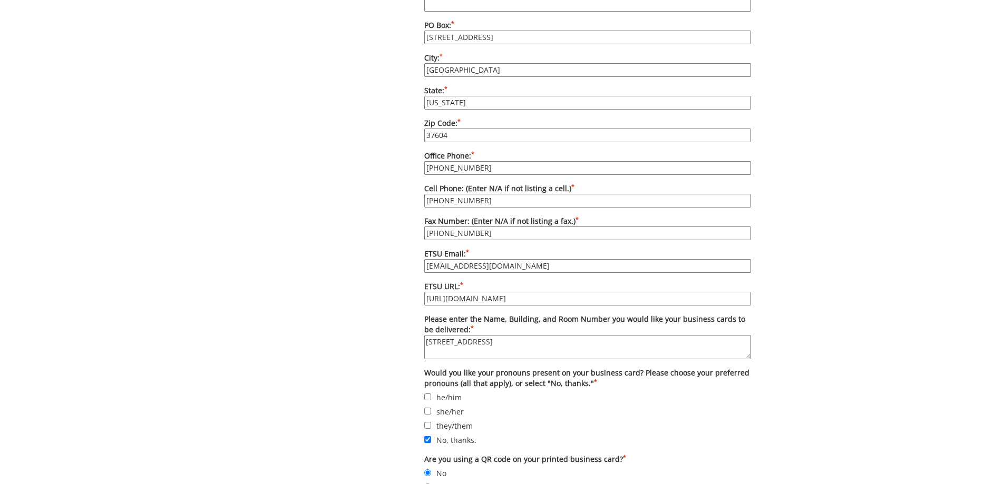
scroll to position [446, 0]
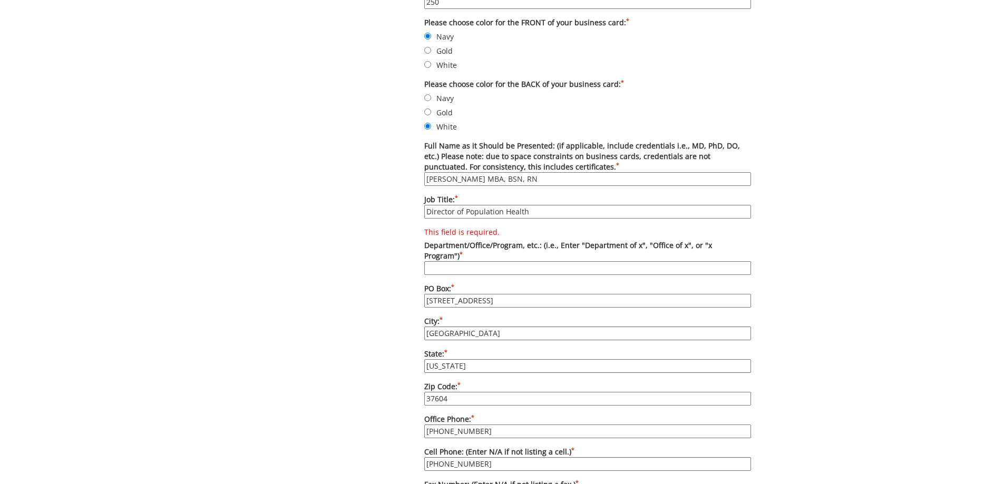
click at [465, 261] on input "This field is required. Department/Office/Program, etc.: (i.e., Enter "Departme…" at bounding box center [587, 268] width 327 height 14
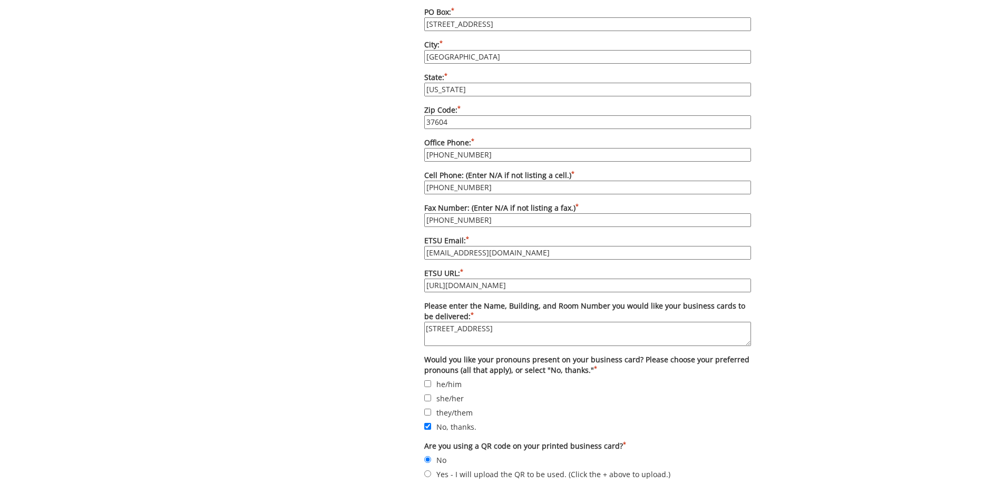
scroll to position [907, 0]
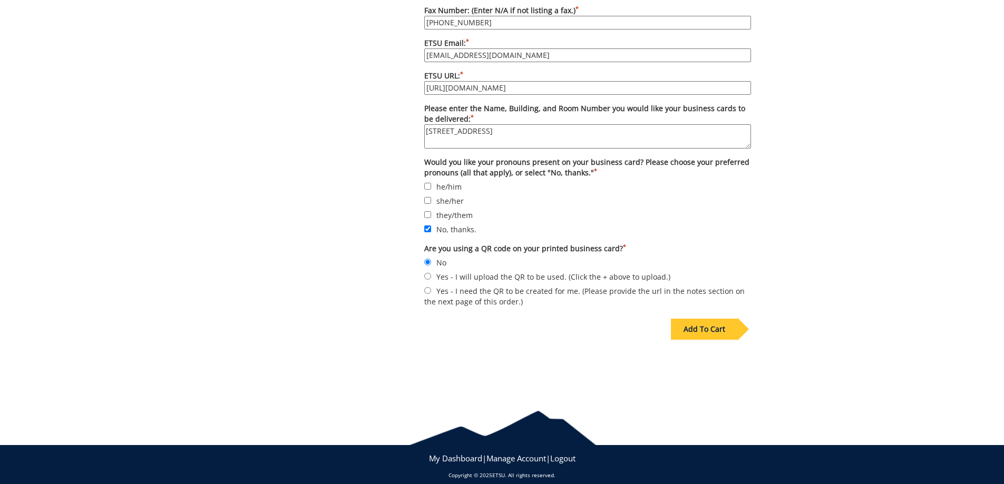
type input "ETSU Health"
click at [687, 319] on div "Add To Cart" at bounding box center [704, 329] width 67 height 21
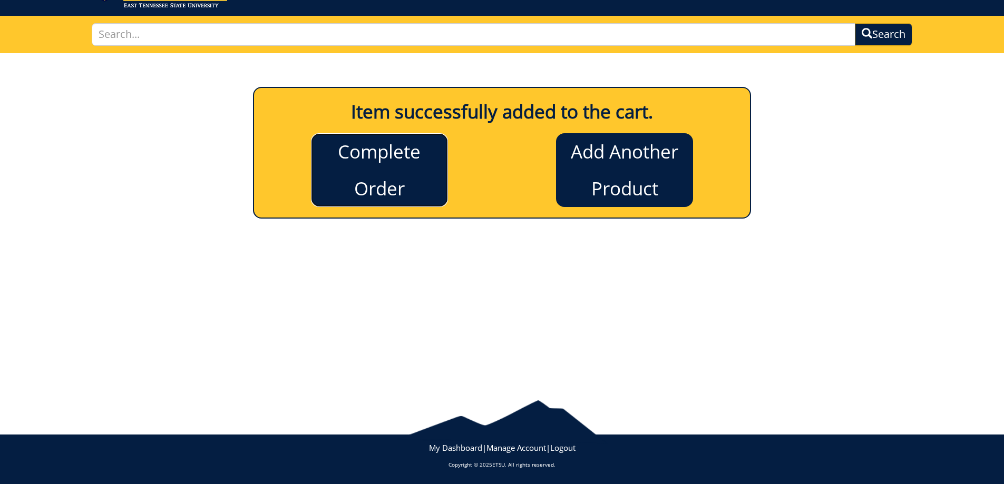
click at [390, 159] on link "Complete Order" at bounding box center [379, 170] width 137 height 74
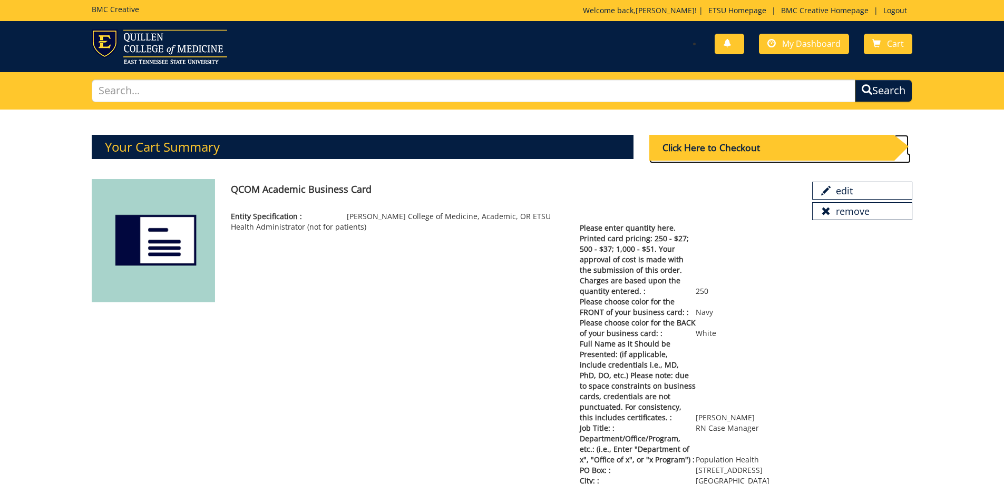
click at [743, 149] on div "Click Here to Checkout" at bounding box center [771, 148] width 245 height 26
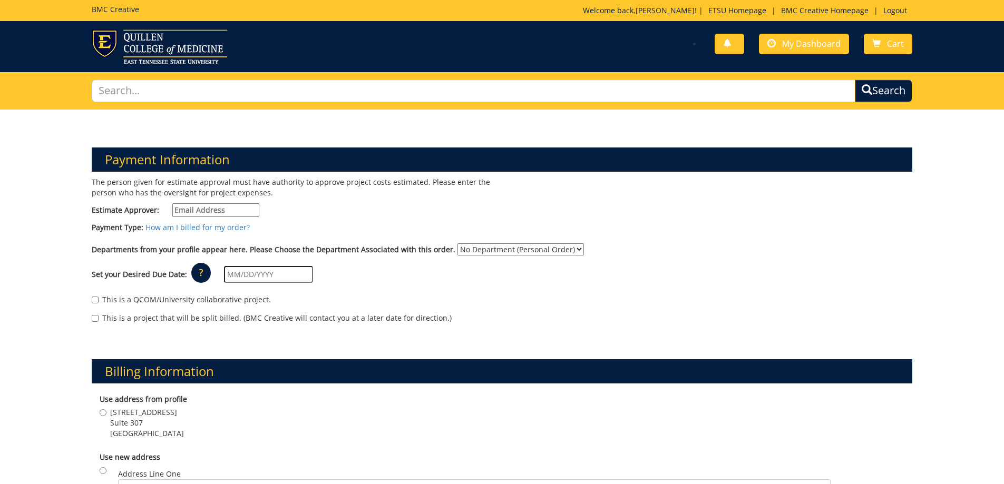
click at [209, 213] on input "Estimate Approver:" at bounding box center [215, 210] width 87 height 14
type input "[EMAIL_ADDRESS][DOMAIN_NAME]"
click at [243, 272] on input "text" at bounding box center [268, 274] width 89 height 17
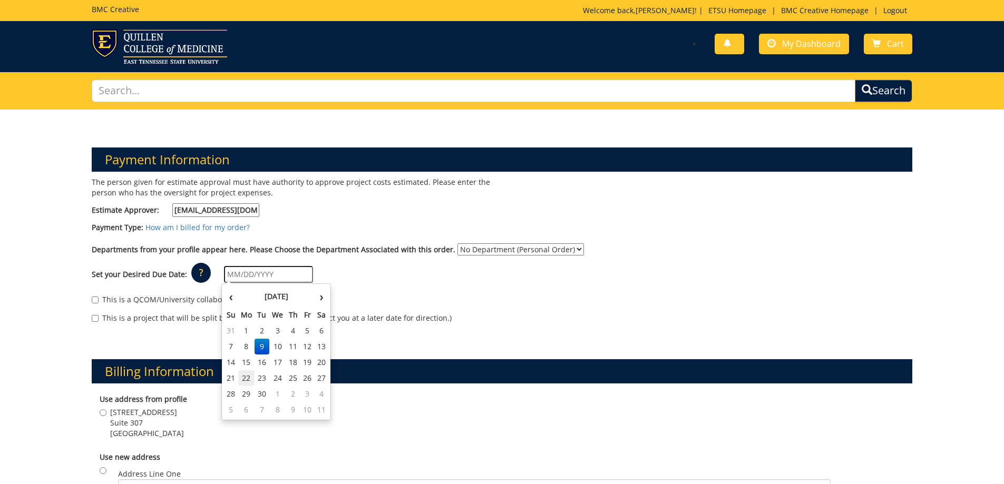
click at [247, 377] on td "22" at bounding box center [246, 378] width 17 height 16
type input "[DATE]"
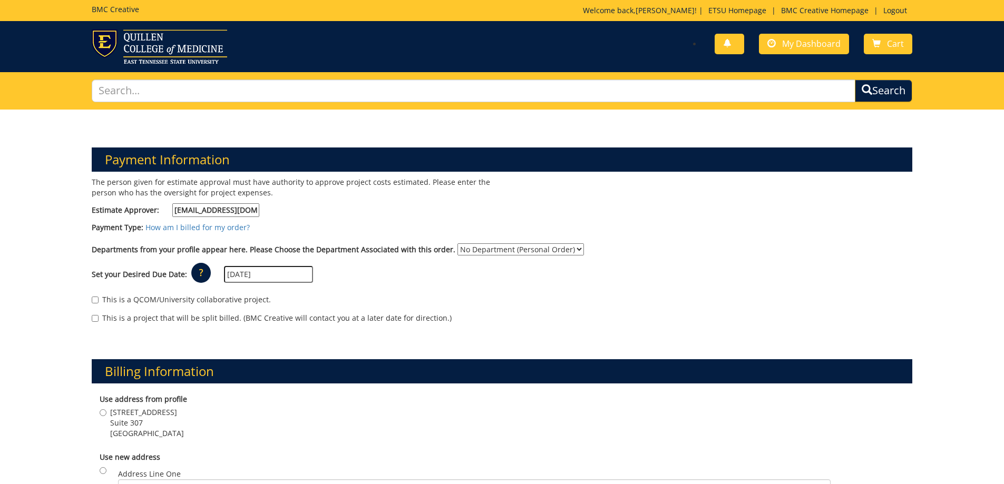
scroll to position [158, 0]
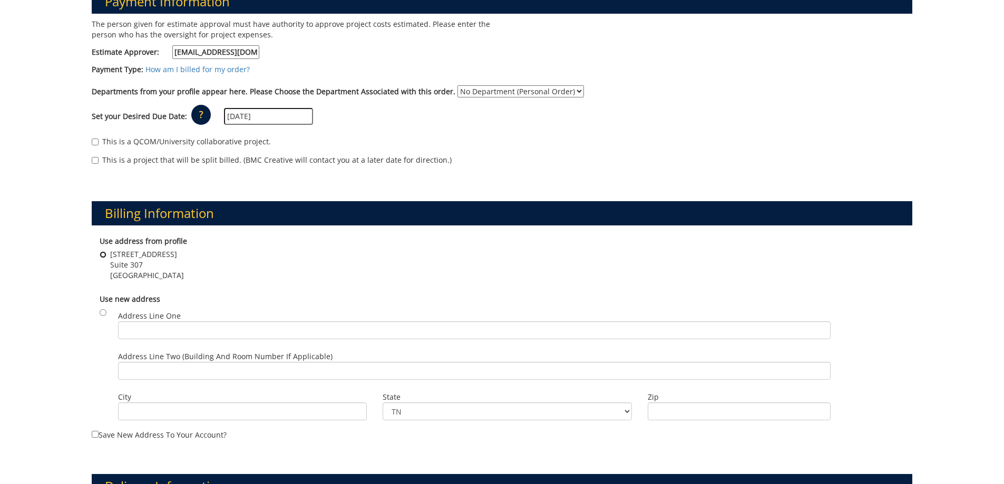
click at [103, 256] on input "[STREET_ADDRESS]" at bounding box center [103, 254] width 7 height 7
radio input "true"
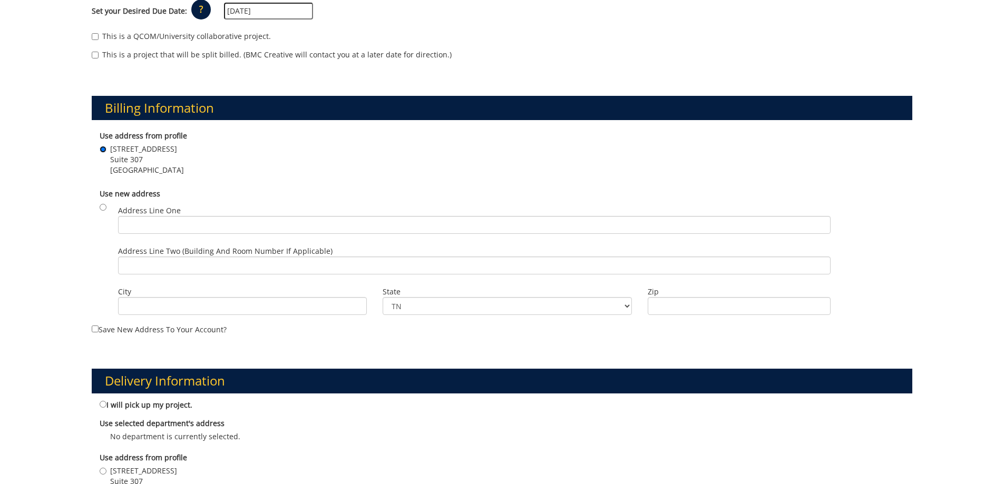
scroll to position [369, 0]
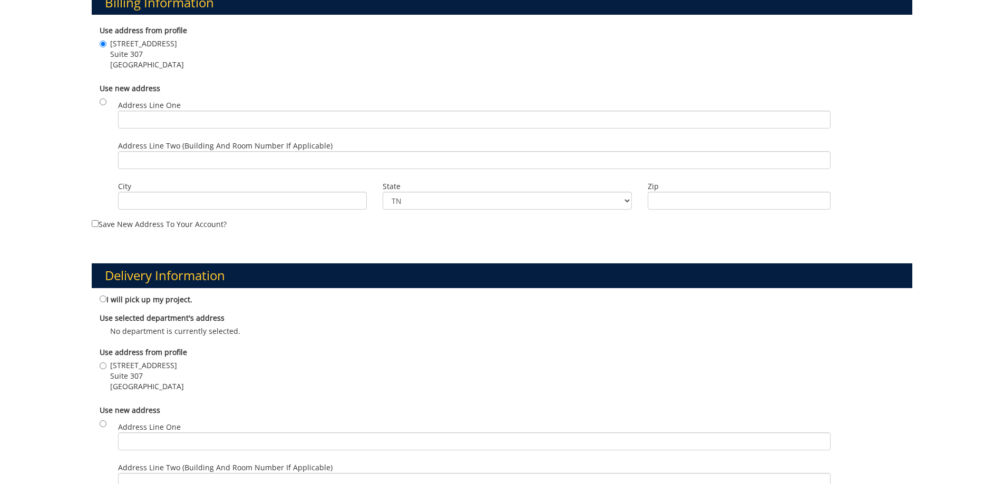
click at [107, 365] on label "[STREET_ADDRESS]" at bounding box center [142, 376] width 84 height 32
click at [106, 365] on input "[STREET_ADDRESS]" at bounding box center [103, 366] width 7 height 7
radio input "true"
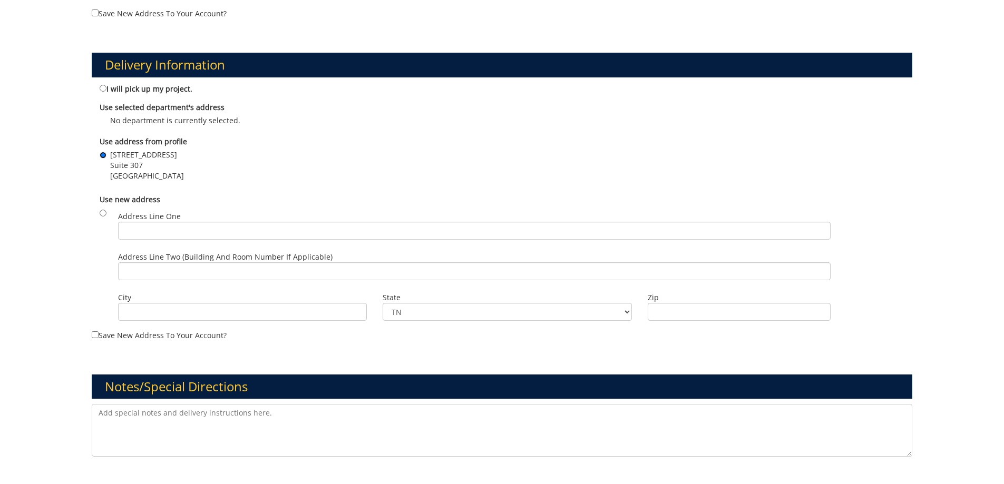
scroll to position [768, 0]
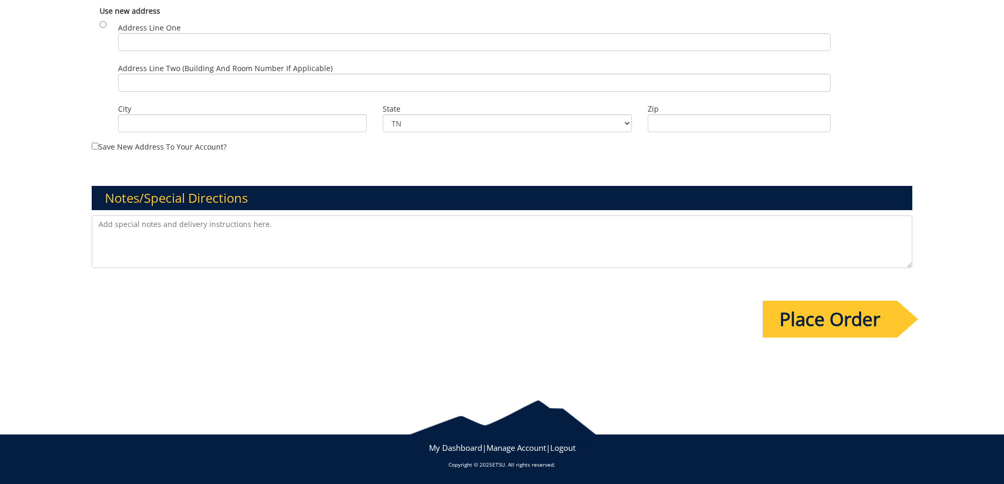
click at [843, 318] on input "Place Order" at bounding box center [830, 319] width 134 height 37
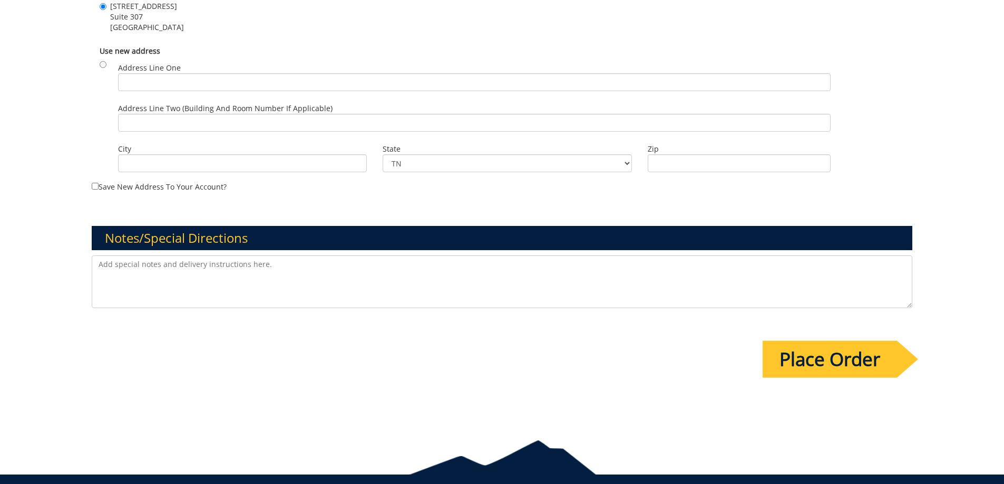
scroll to position [0, 0]
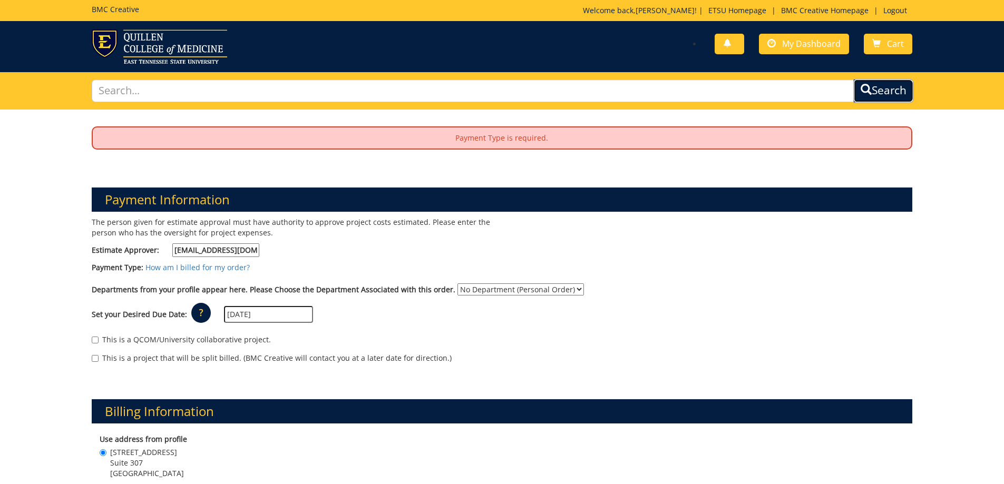
click at [867, 91] on span "submit" at bounding box center [866, 89] width 11 height 11
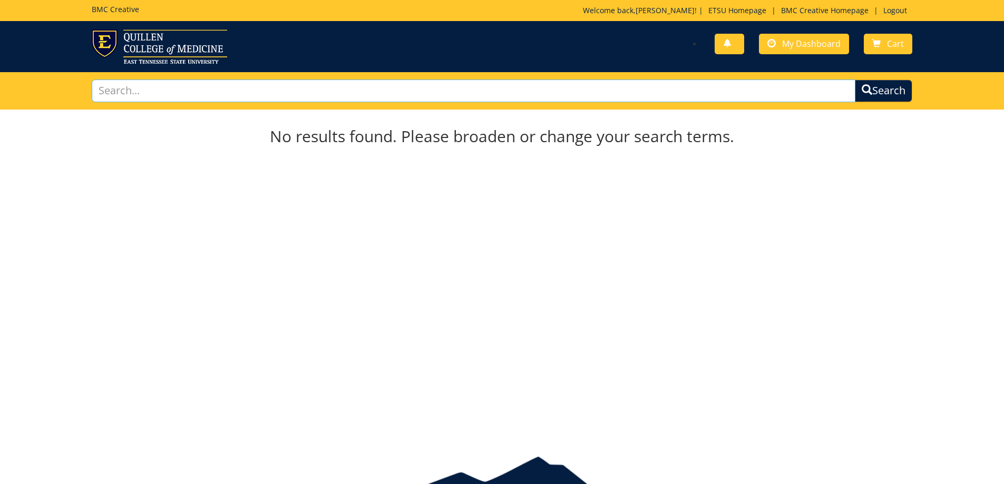
click at [213, 94] on input "text" at bounding box center [474, 91] width 764 height 23
type input "payment type"
click at [855, 80] on button "Search" at bounding box center [883, 91] width 57 height 23
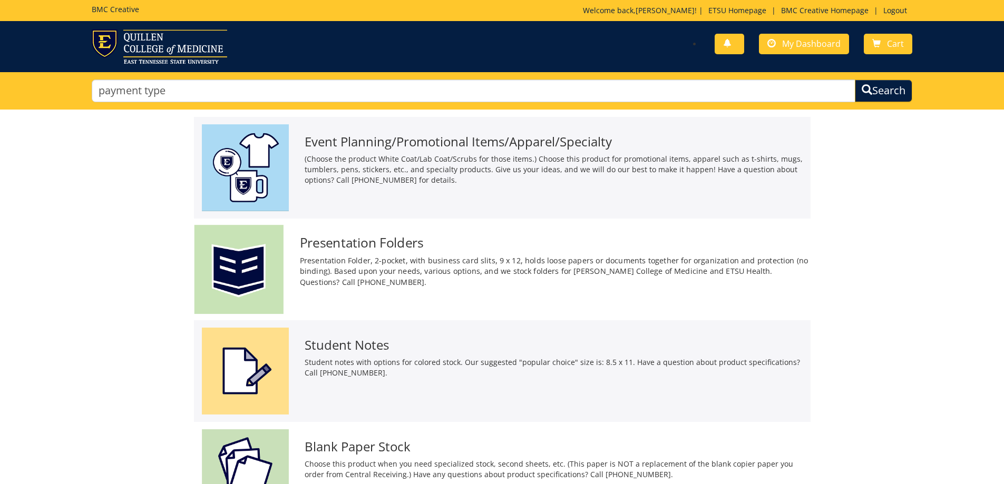
scroll to position [141, 0]
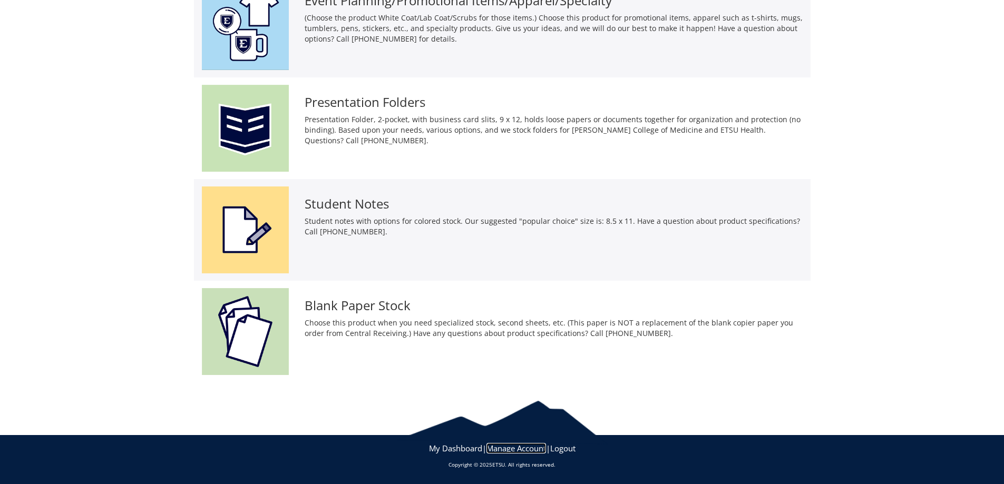
click at [513, 447] on link "Manage Account" at bounding box center [516, 448] width 60 height 11
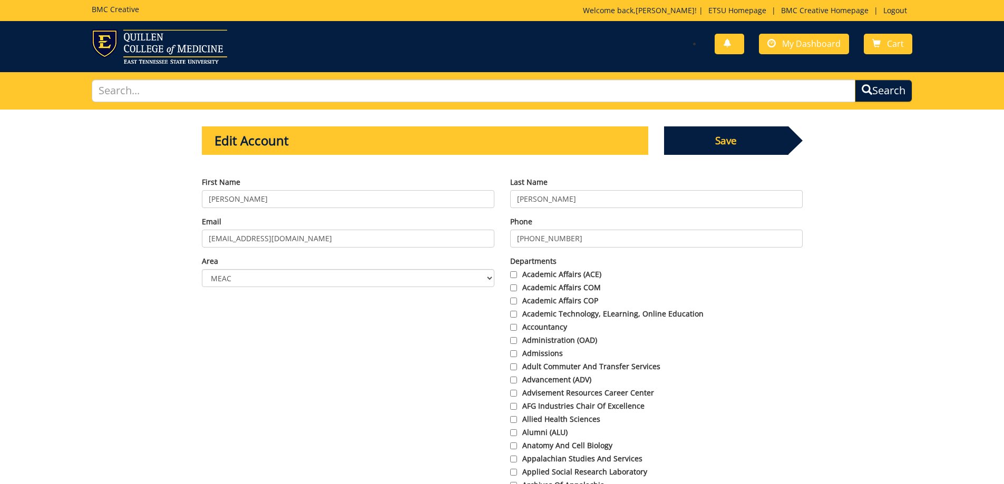
click at [746, 142] on span "Save" at bounding box center [726, 140] width 124 height 28
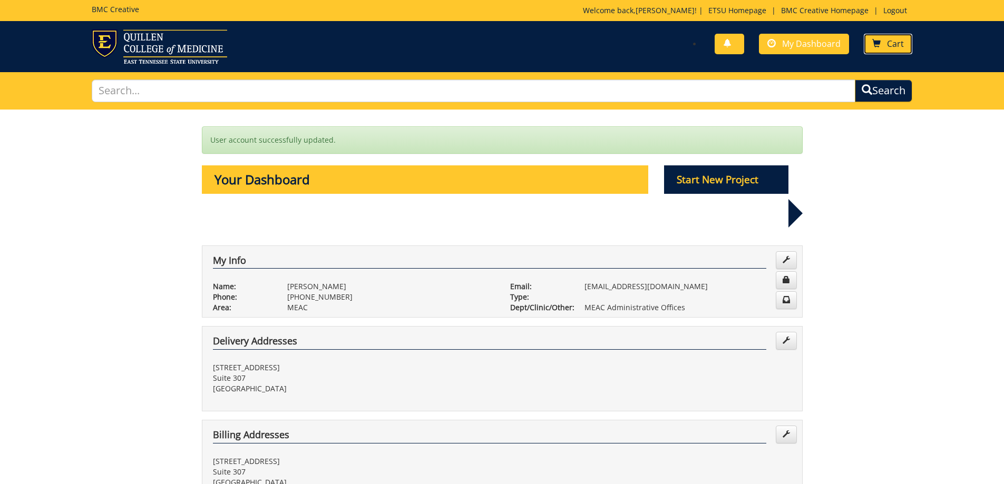
click at [878, 47] on span at bounding box center [876, 44] width 8 height 8
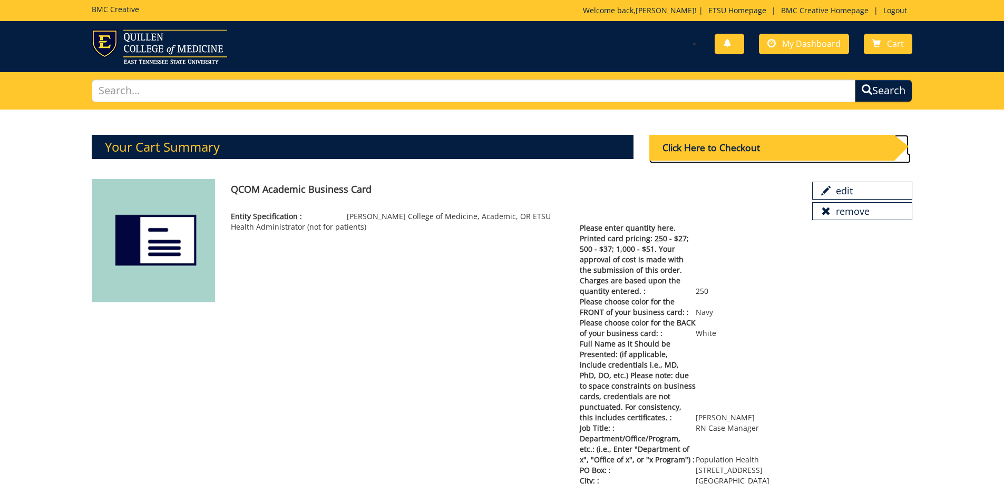
click at [787, 152] on div "Click Here to Checkout" at bounding box center [771, 148] width 245 height 26
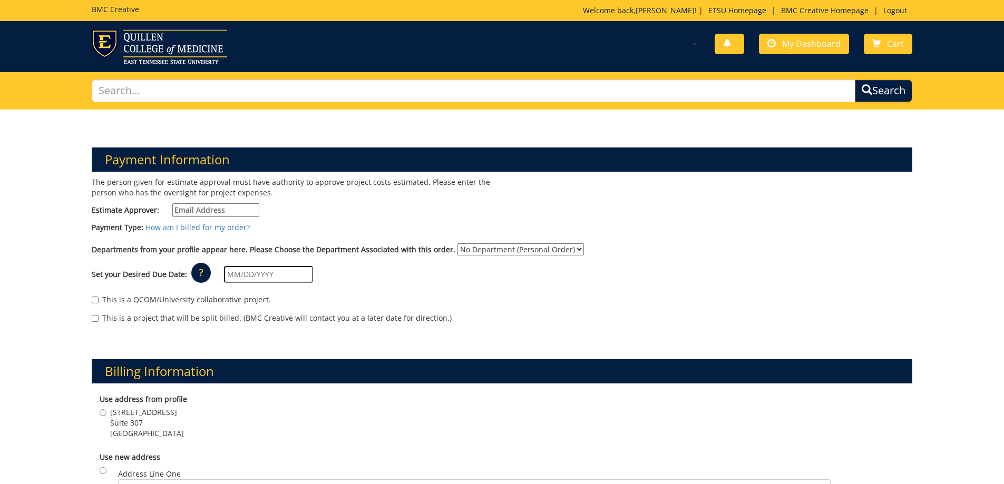
click at [566, 250] on select "No Department (Personal Order) MEAC Administrative Offices" at bounding box center [520, 249] width 126 height 12
select select "263"
click at [457, 243] on select "No Department (Personal Order) MEAC Administrative Offices" at bounding box center [520, 249] width 126 height 12
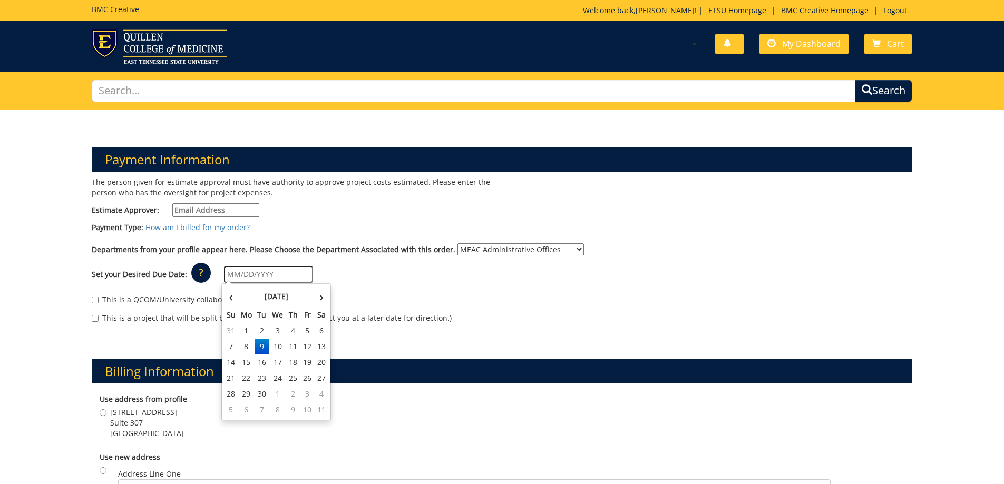
click at [232, 273] on input "text" at bounding box center [268, 274] width 89 height 17
click at [245, 373] on td "22" at bounding box center [246, 378] width 17 height 16
type input "09/22/2025"
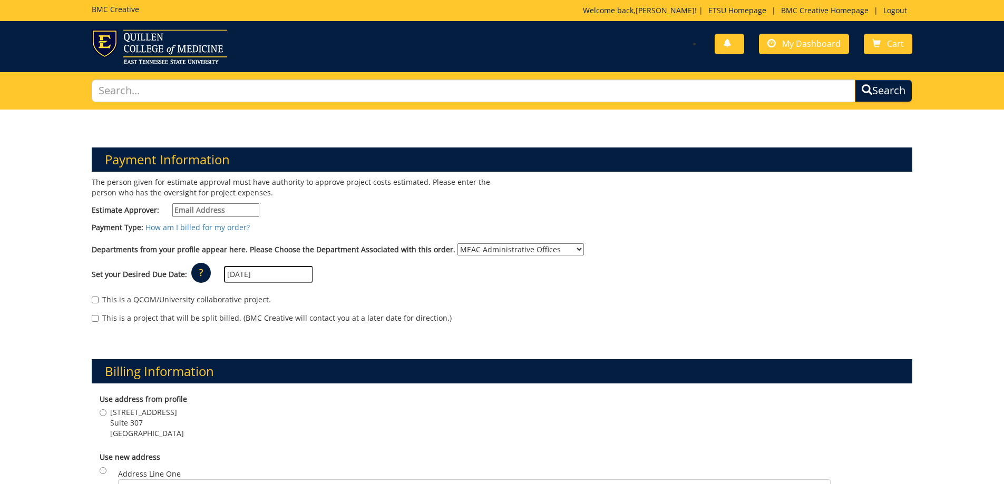
click at [178, 207] on input "Estimate Approver:" at bounding box center [215, 210] width 87 height 14
type input "loganse1@etsu.edu"
click at [102, 412] on input "101 Med Tech Pkwy Suite 307 Johnson City , TN 37604" at bounding box center [103, 412] width 7 height 7
radio input "true"
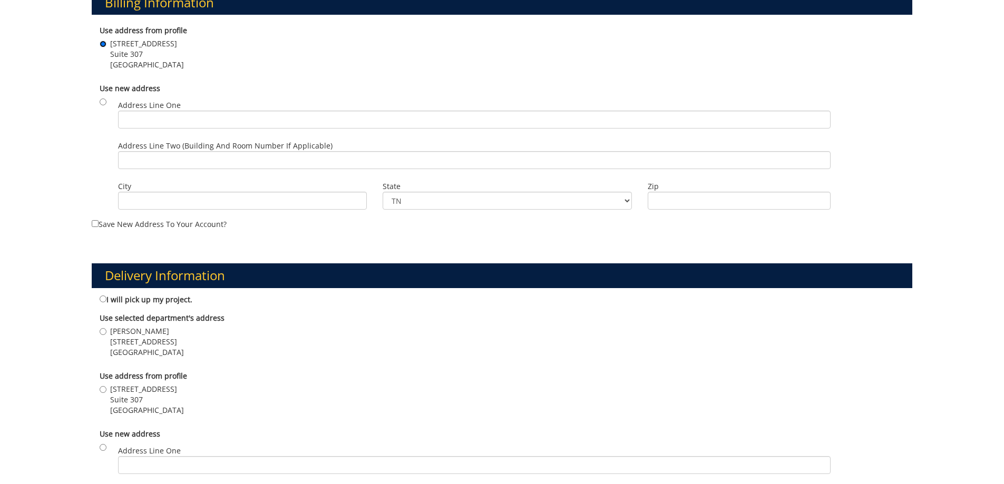
scroll to position [422, 0]
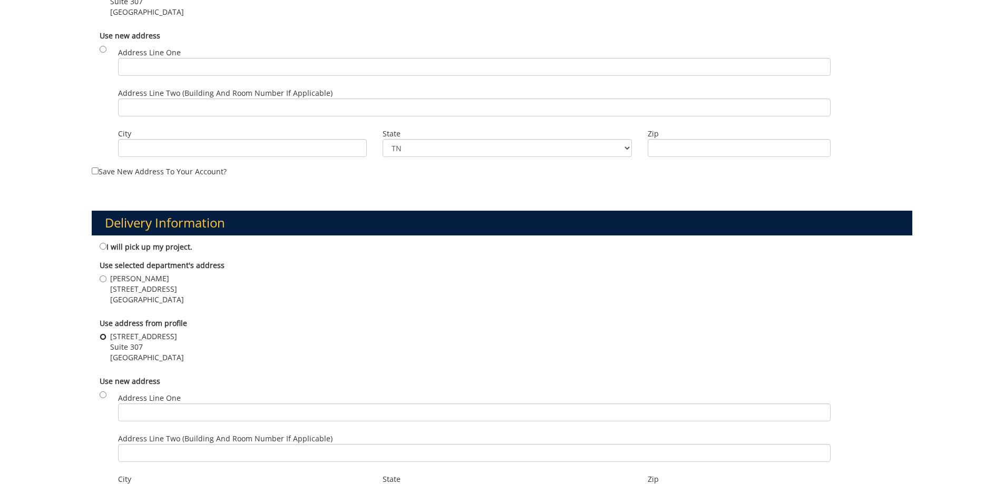
click at [102, 335] on input "101 Med Tech Pkwy Suite 307 Johnson City , TN 37604" at bounding box center [103, 337] width 7 height 7
radio input "true"
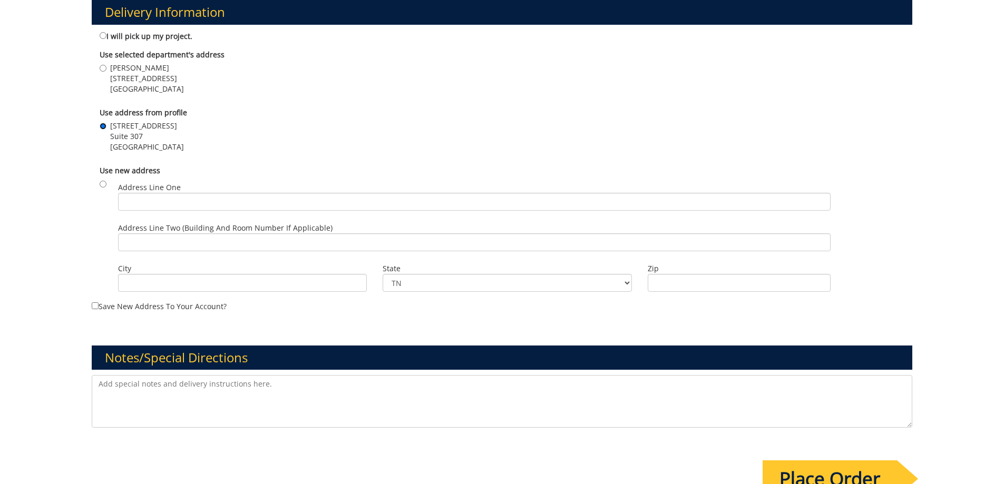
scroll to position [791, 0]
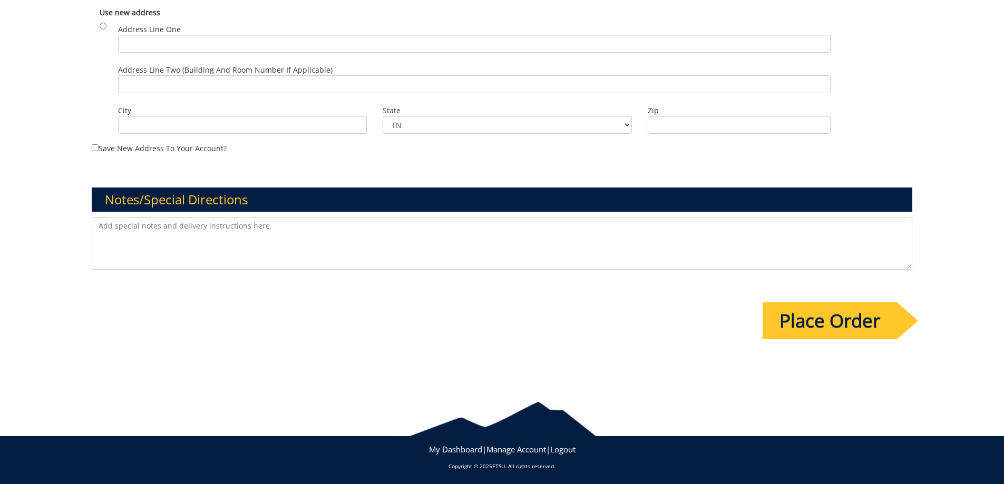
click at [832, 319] on input "Place Order" at bounding box center [830, 321] width 134 height 37
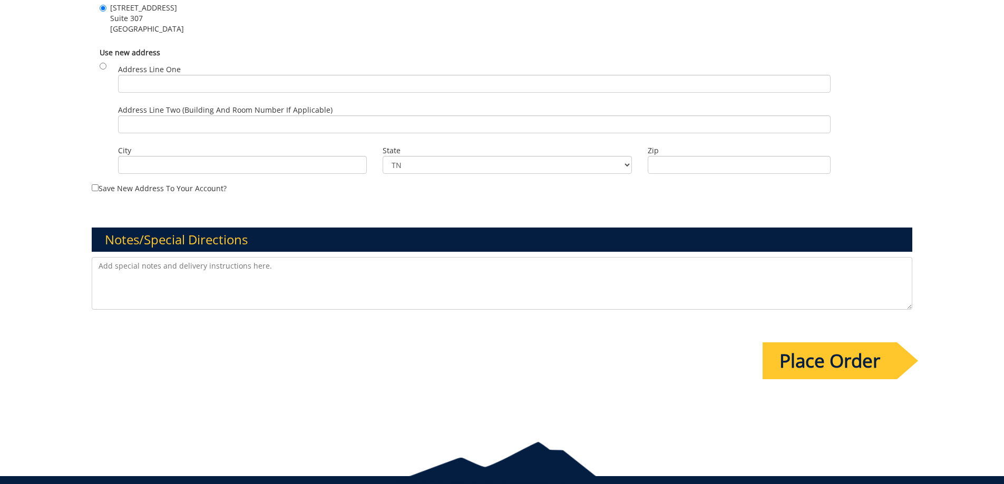
scroll to position [0, 0]
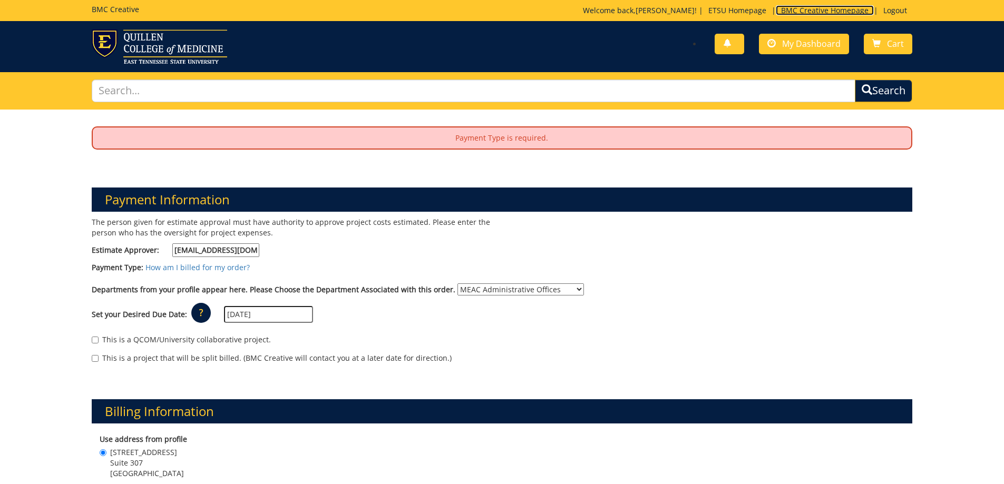
click at [802, 7] on link "BMC Creative Homepage" at bounding box center [825, 10] width 98 height 10
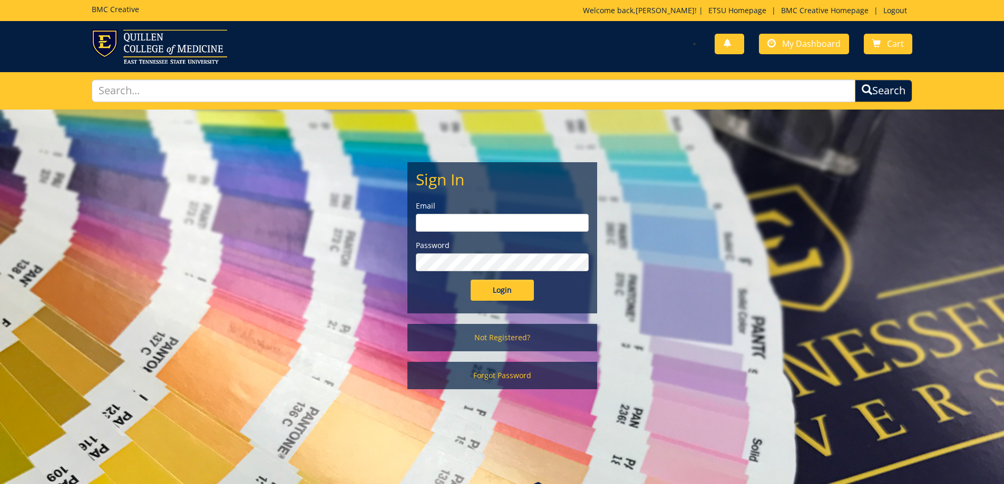
type input "[EMAIL_ADDRESS][DOMAIN_NAME]"
click at [504, 288] on input "Login" at bounding box center [502, 290] width 63 height 21
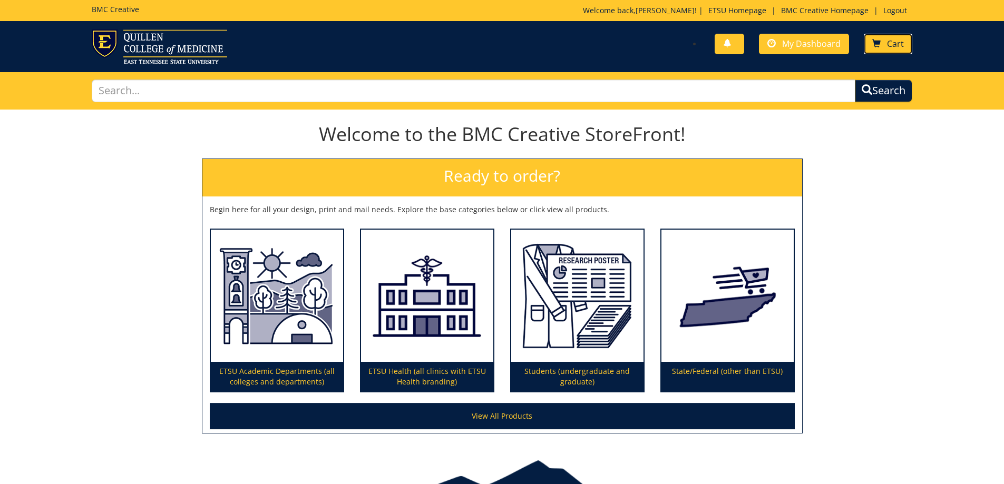
click at [893, 40] on span "Cart" at bounding box center [895, 44] width 17 height 12
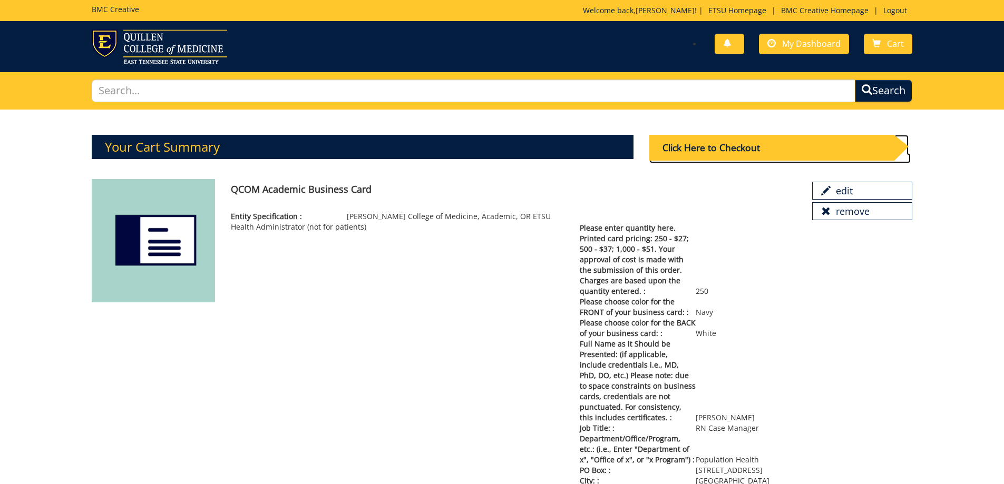
click at [740, 150] on div "Click Here to Checkout" at bounding box center [771, 148] width 245 height 26
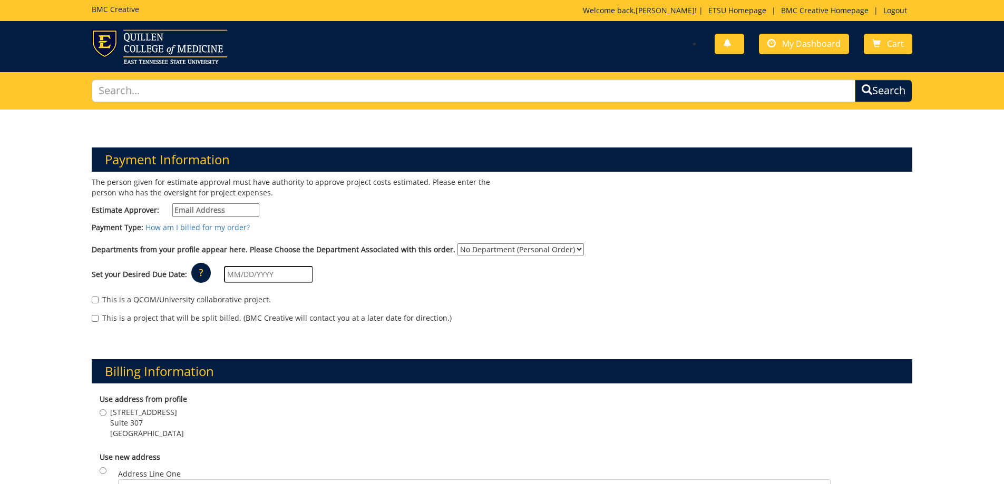
click at [200, 214] on input "Estimate Approver:" at bounding box center [215, 210] width 87 height 14
type input "loganse1"
click at [565, 247] on select "No Department (Personal Order) MEAC Administrative Offices" at bounding box center [520, 249] width 126 height 12
select select "263"
click at [457, 243] on select "No Department (Personal Order) MEAC Administrative Offices" at bounding box center [520, 249] width 126 height 12
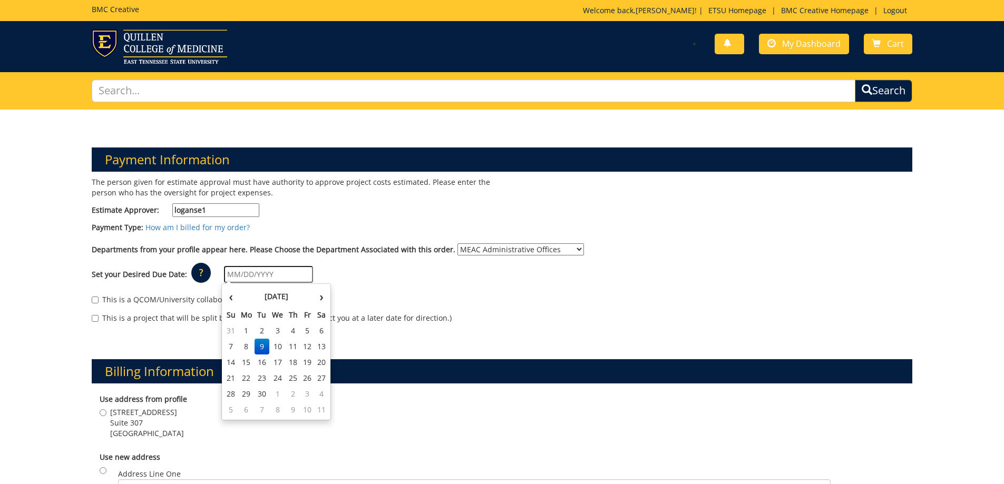
click at [257, 277] on input "text" at bounding box center [268, 274] width 89 height 17
click at [247, 376] on td "22" at bounding box center [246, 378] width 17 height 16
type input "[DATE]"
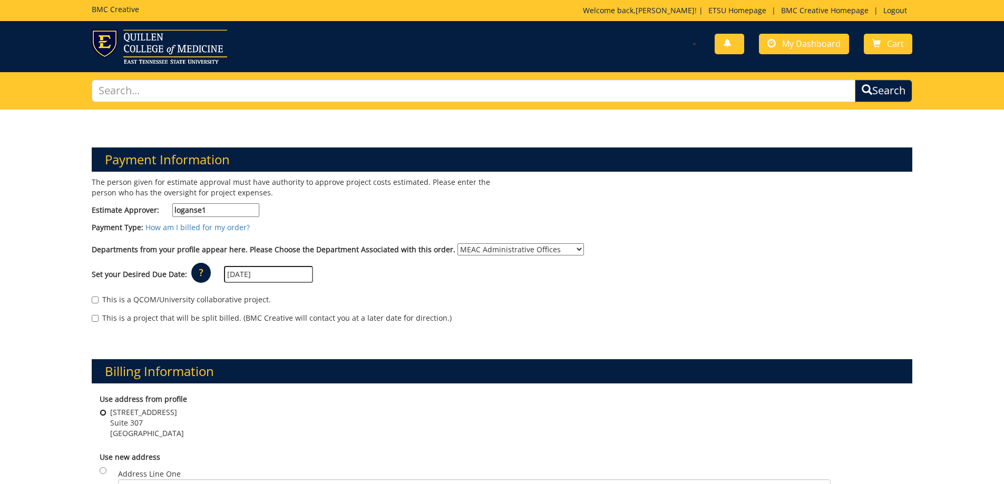
click at [102, 414] on input "[STREET_ADDRESS]" at bounding box center [103, 412] width 7 height 7
radio input "true"
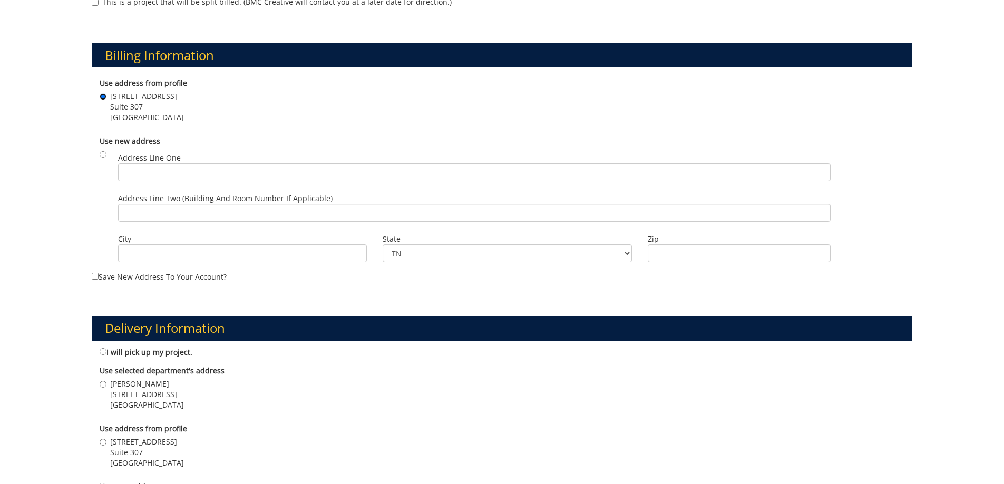
scroll to position [369, 0]
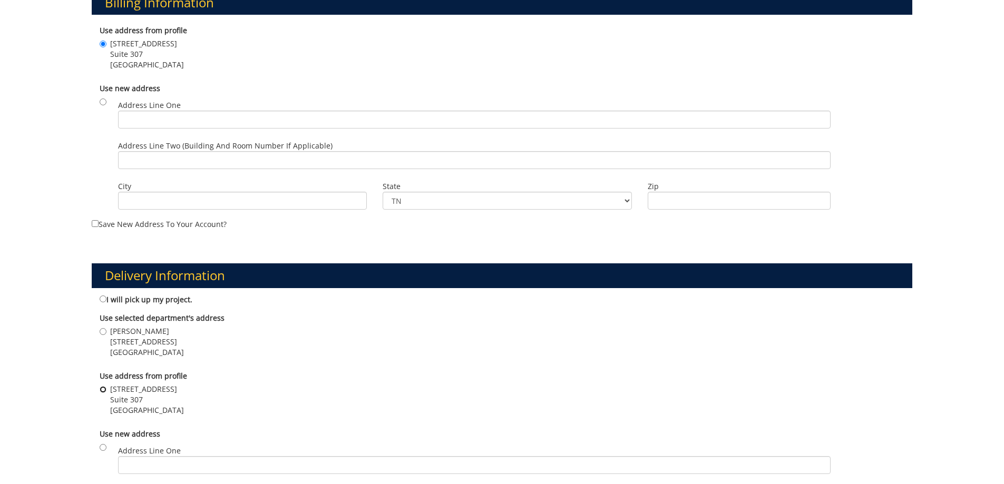
click at [106, 388] on input "[STREET_ADDRESS]" at bounding box center [103, 389] width 7 height 7
radio input "true"
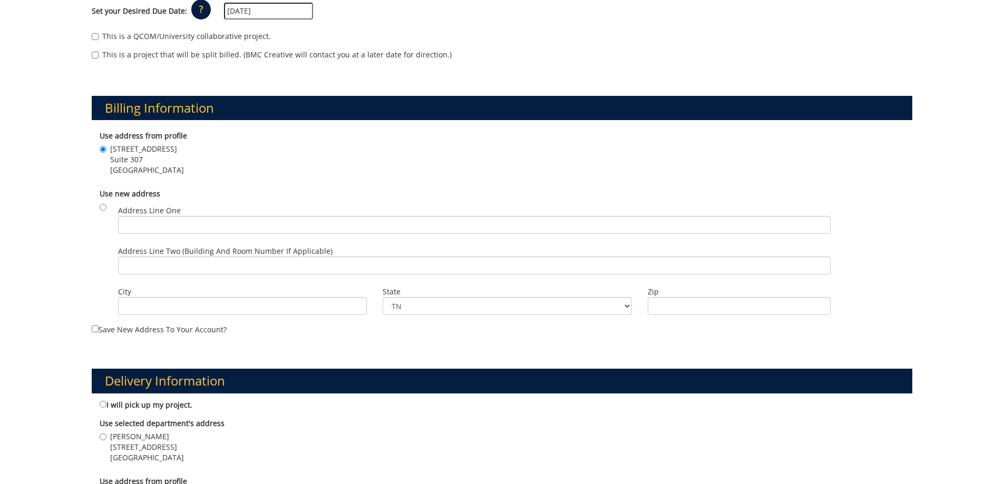
scroll to position [0, 0]
